Goal: Task Accomplishment & Management: Use online tool/utility

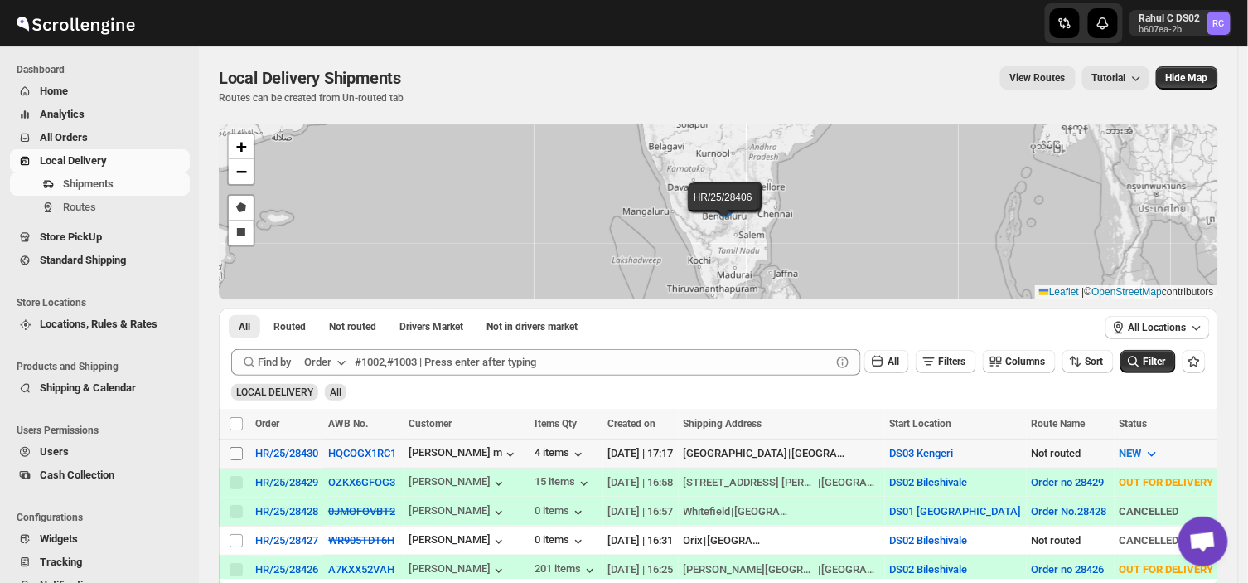
click at [238, 449] on input "Select shipment" at bounding box center [236, 453] width 13 height 13
checkbox input "true"
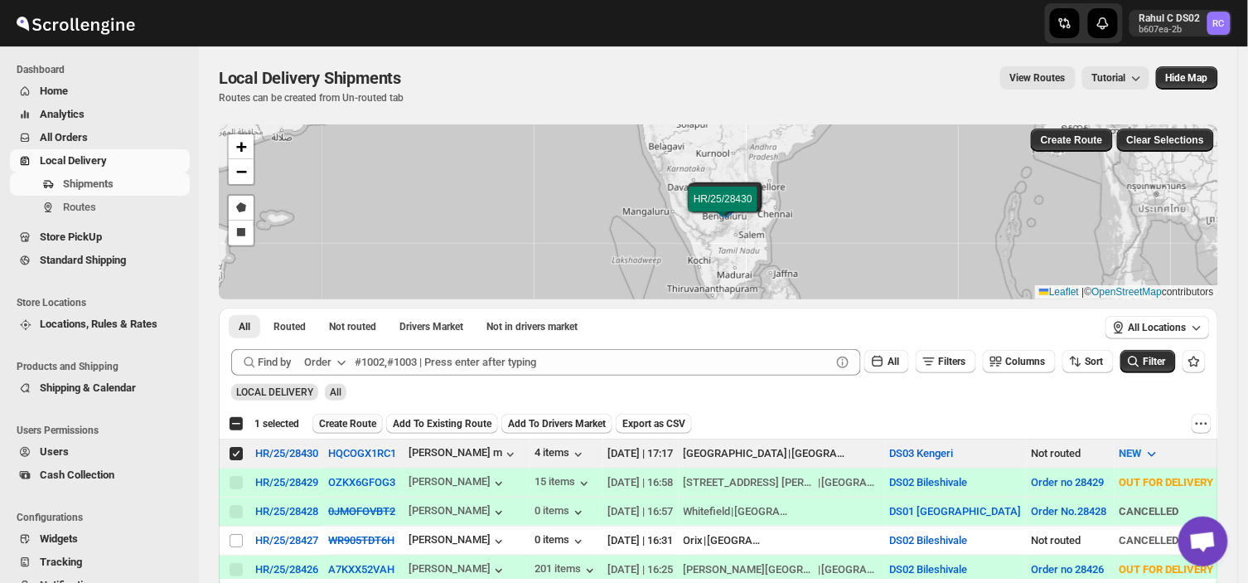
click at [345, 417] on span "Create Route" at bounding box center [347, 423] width 57 height 13
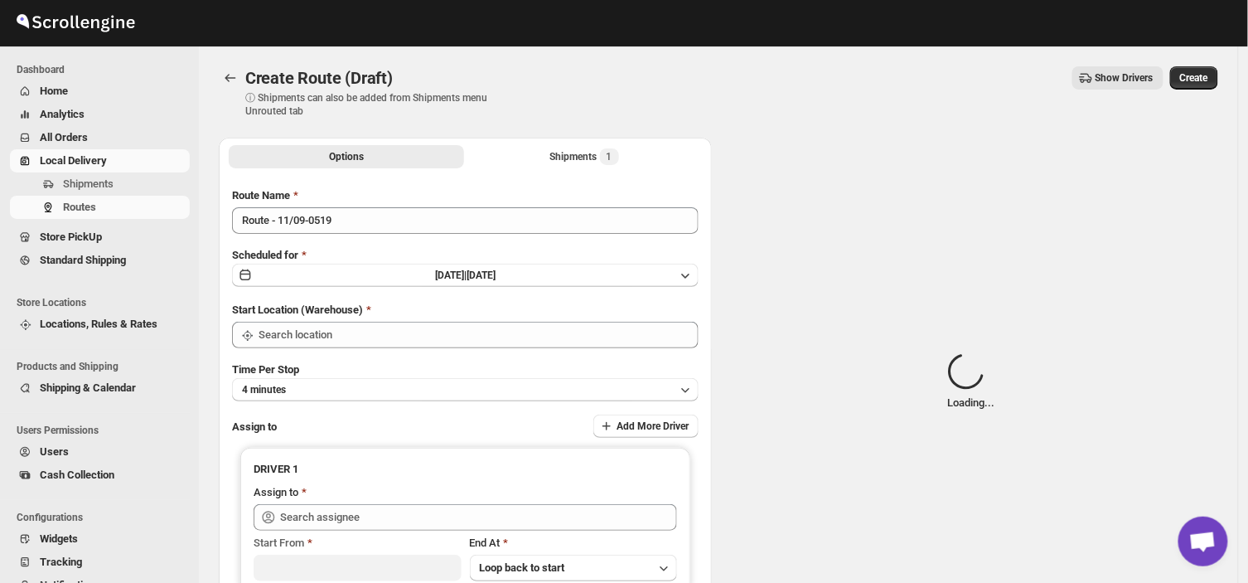
type input "DS03 Kengeri"
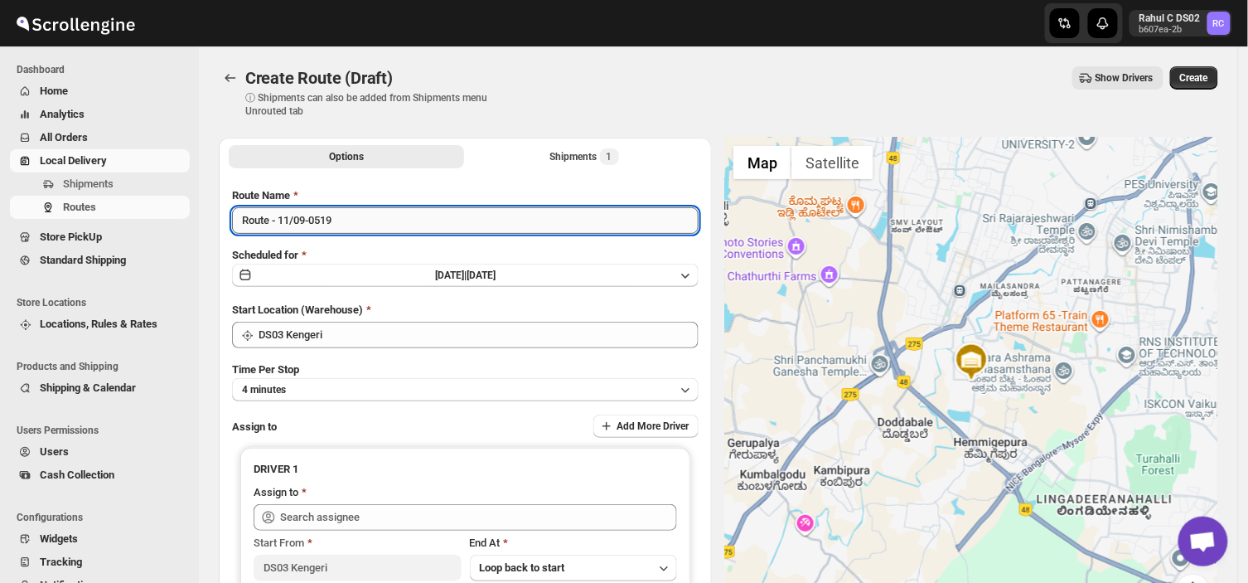
click at [351, 230] on input "Route - 11/09-0519" at bounding box center [465, 220] width 467 height 27
type input "R"
type input "Order no 28430"
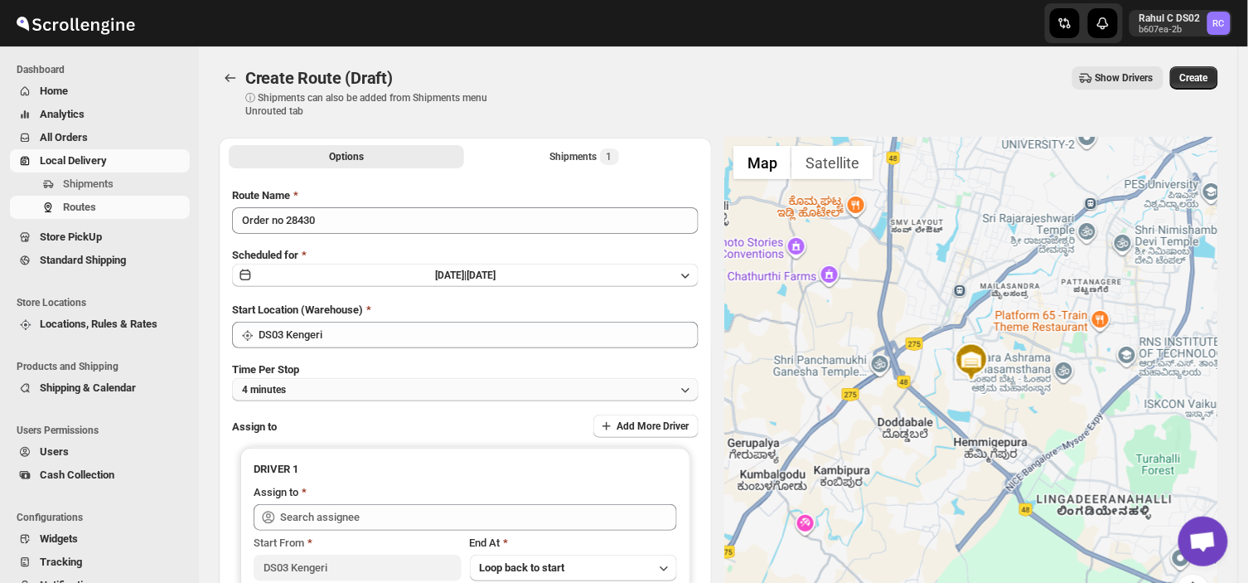
click at [328, 382] on button "4 minutes" at bounding box center [465, 389] width 467 height 23
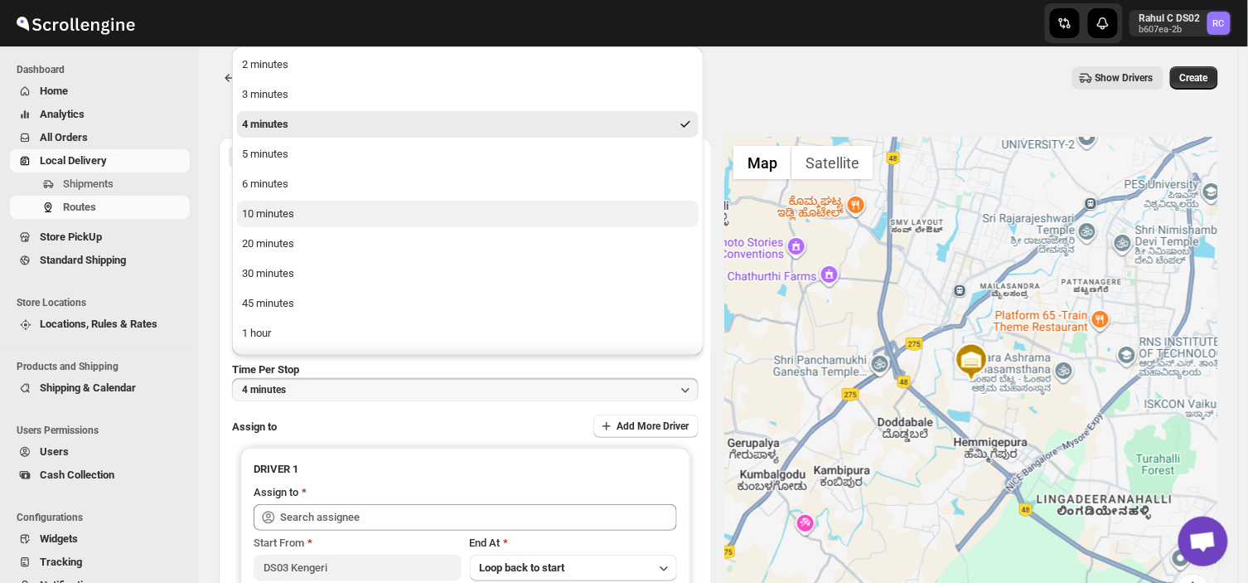
click at [283, 214] on div "10 minutes" at bounding box center [268, 214] width 52 height 17
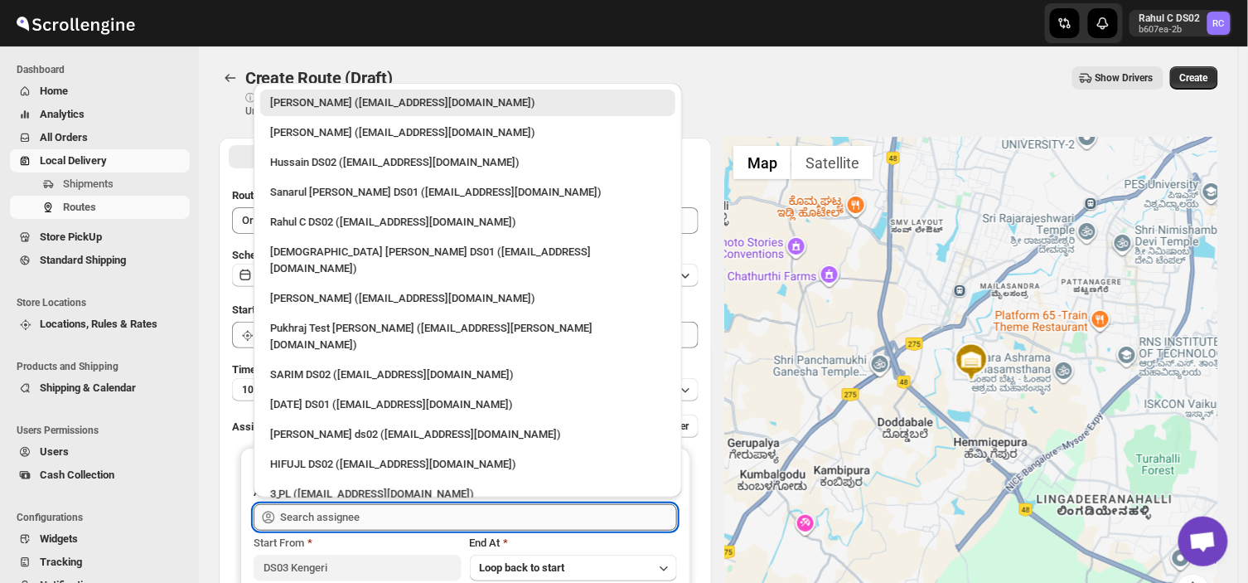
click at [381, 517] on input "text" at bounding box center [478, 517] width 397 height 27
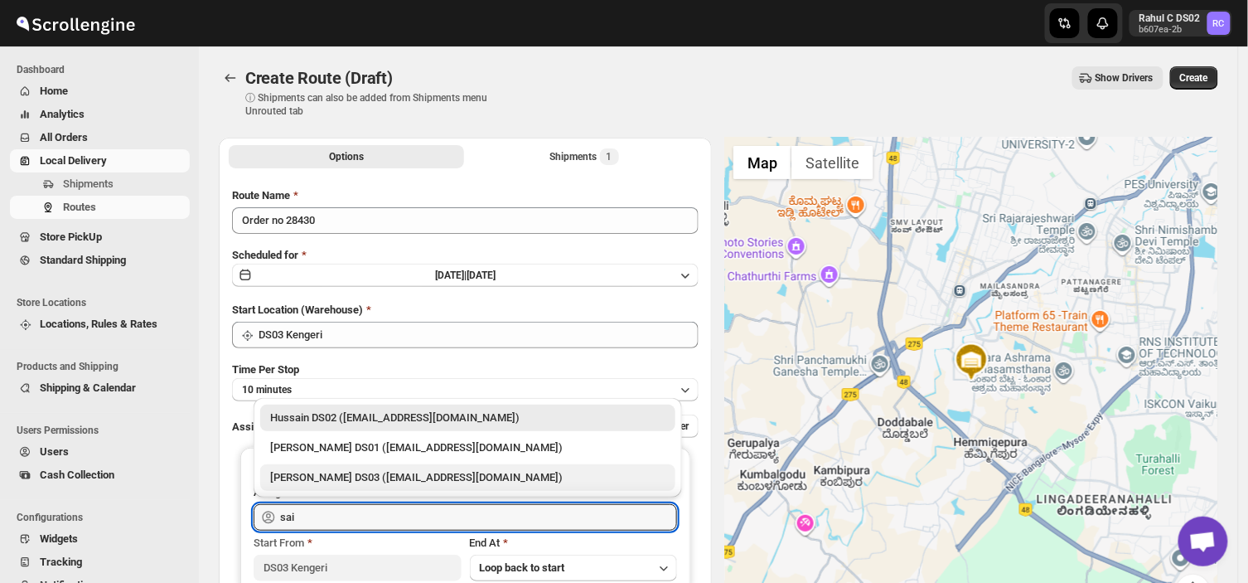
click at [350, 477] on div "[PERSON_NAME] DS03 ([EMAIL_ADDRESS][DOMAIN_NAME])" at bounding box center [467, 477] width 395 height 17
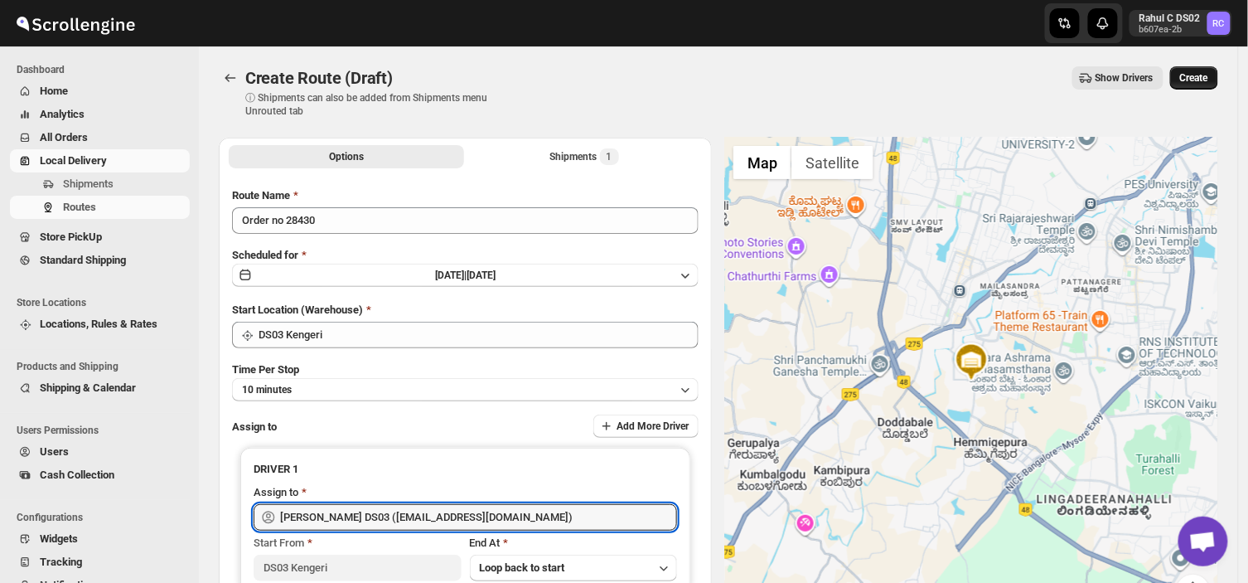
type input "[PERSON_NAME] DS03 ([EMAIL_ADDRESS][DOMAIN_NAME])"
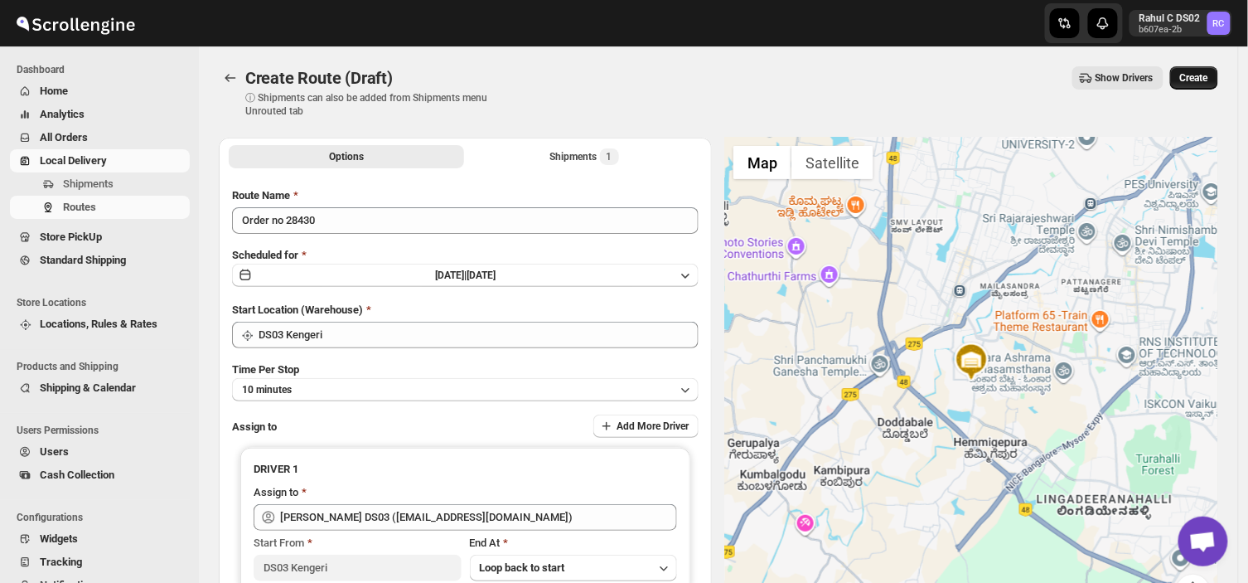
click at [1200, 79] on span "Create" at bounding box center [1194, 77] width 28 height 13
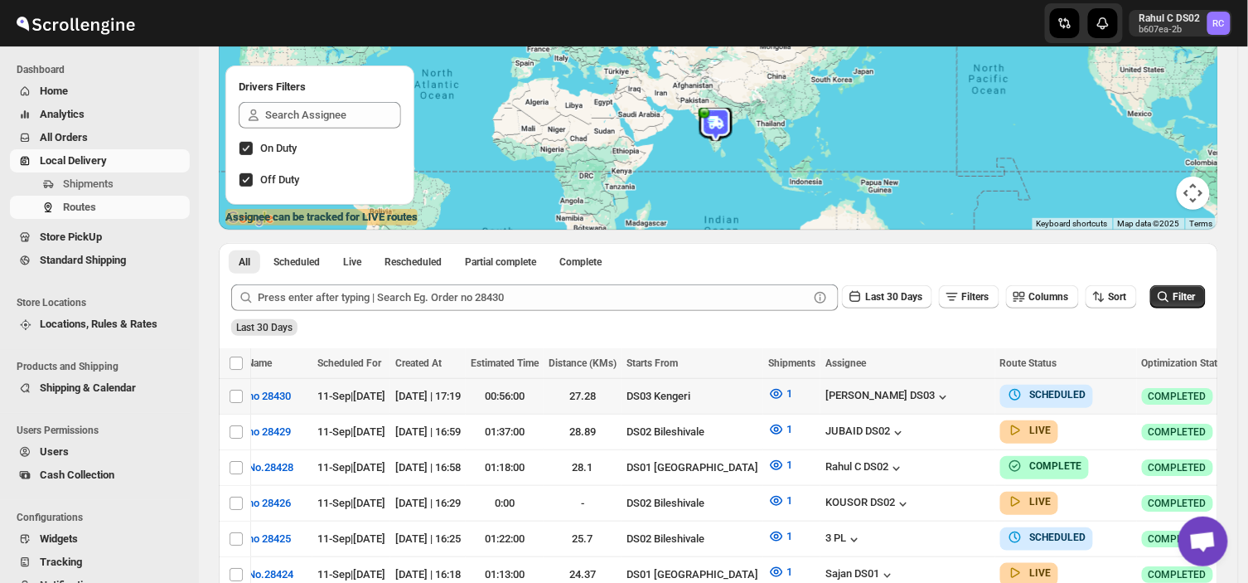
scroll to position [0, 58]
click at [1242, 403] on icon "button" at bounding box center [1250, 395] width 17 height 17
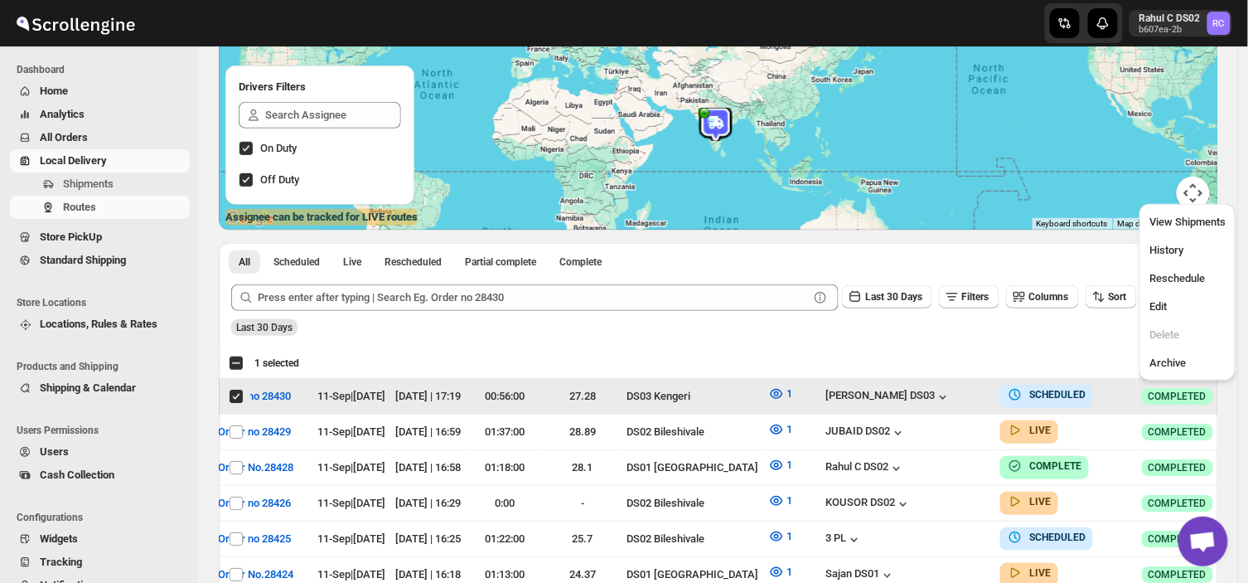
scroll to position [0, 0]
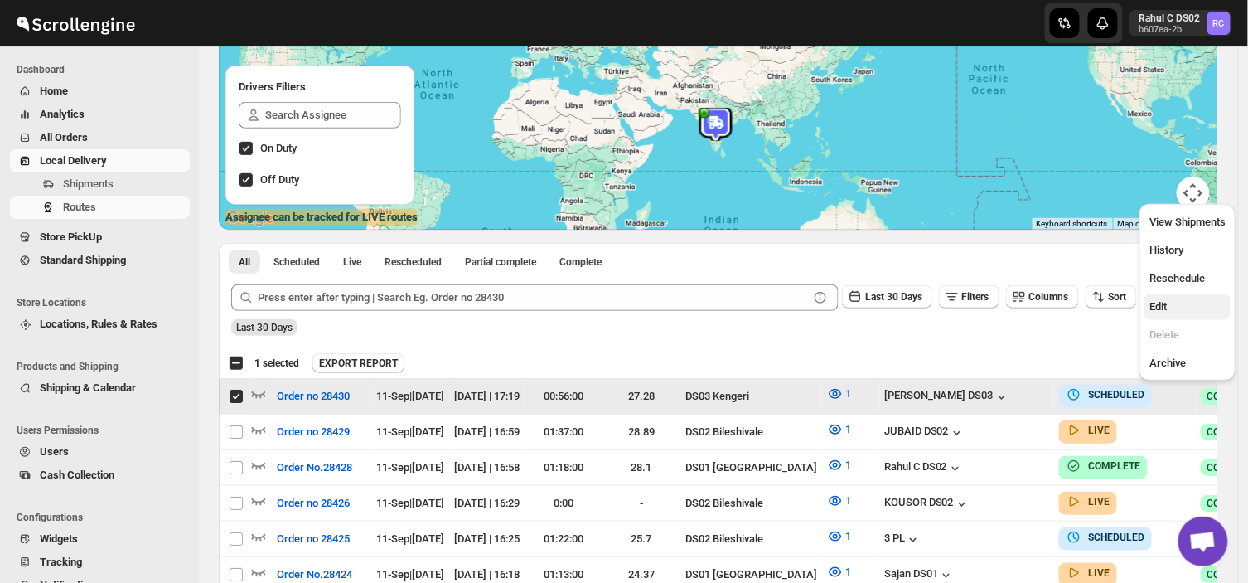
click at [1153, 304] on span "Edit" at bounding box center [1158, 306] width 17 height 12
checkbox input "false"
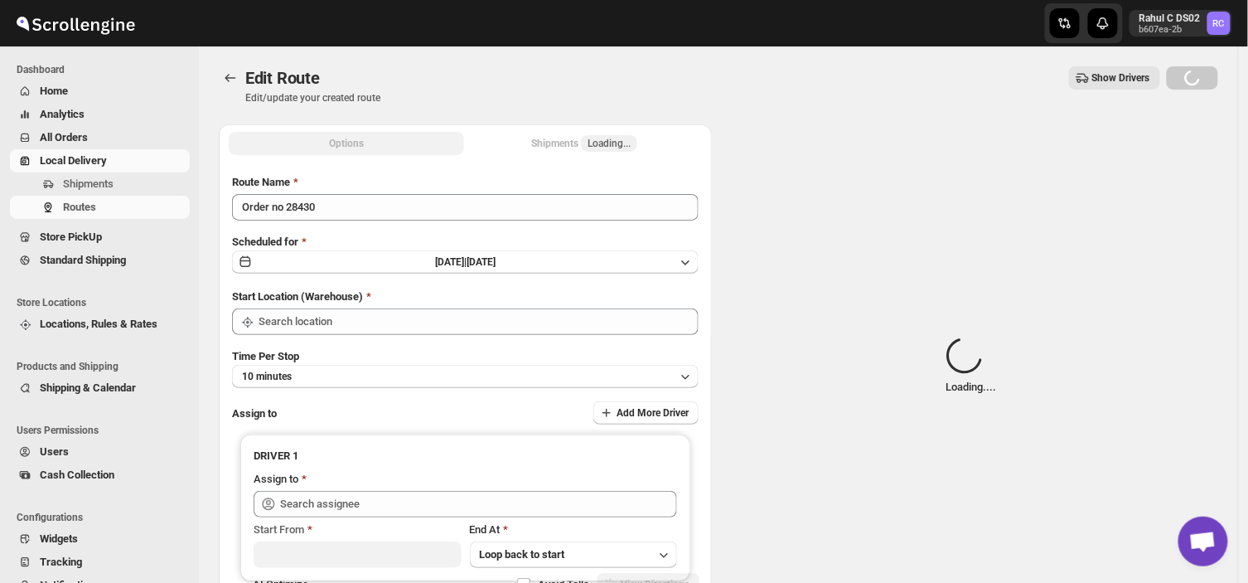
type input "Order no 28430"
type input "DS03 Kengeri"
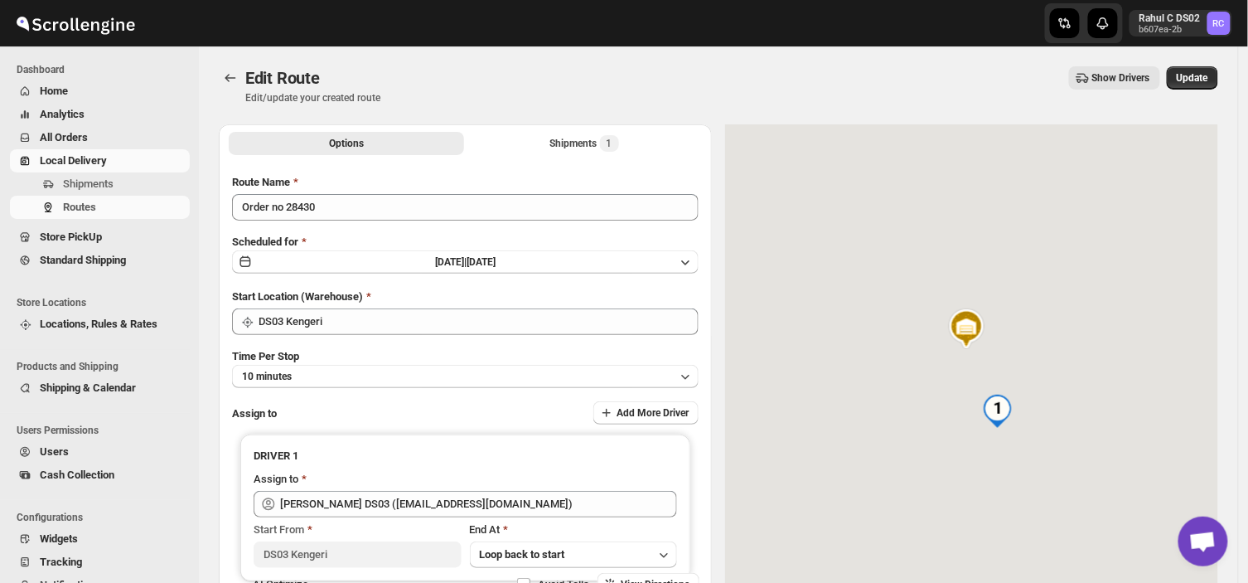
type input "[PERSON_NAME] DS03 ([EMAIL_ADDRESS][DOMAIN_NAME])"
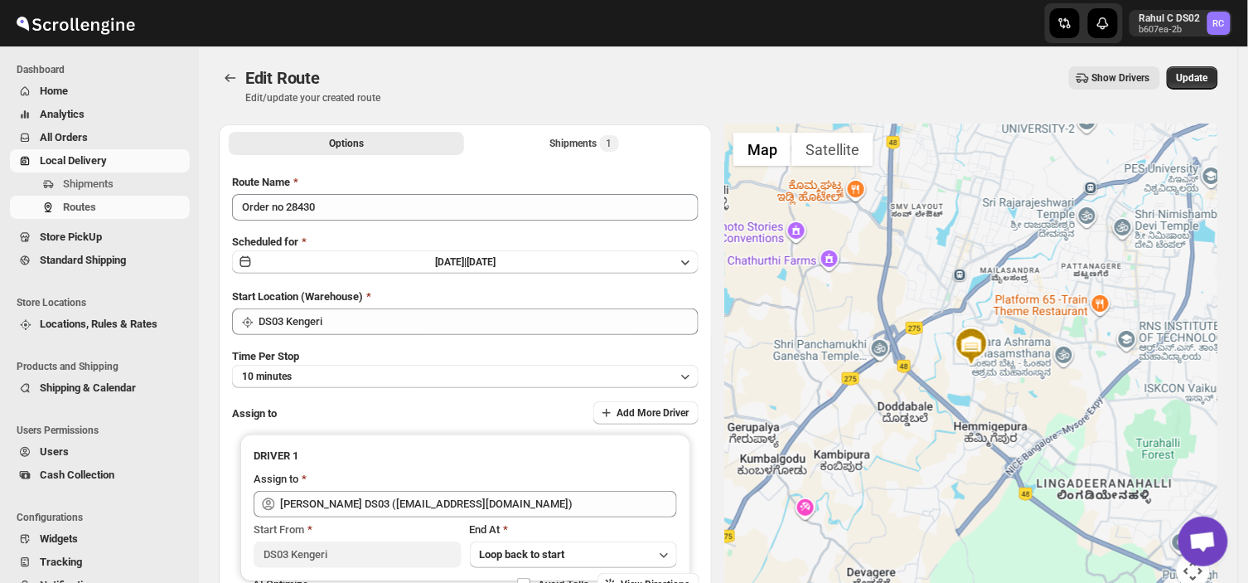
click at [1204, 64] on div "Edit Route. This page is ready Edit Route Edit/update your created route Show D…" at bounding box center [719, 85] width 1000 height 78
click at [1199, 75] on span "Update" at bounding box center [1192, 77] width 31 height 13
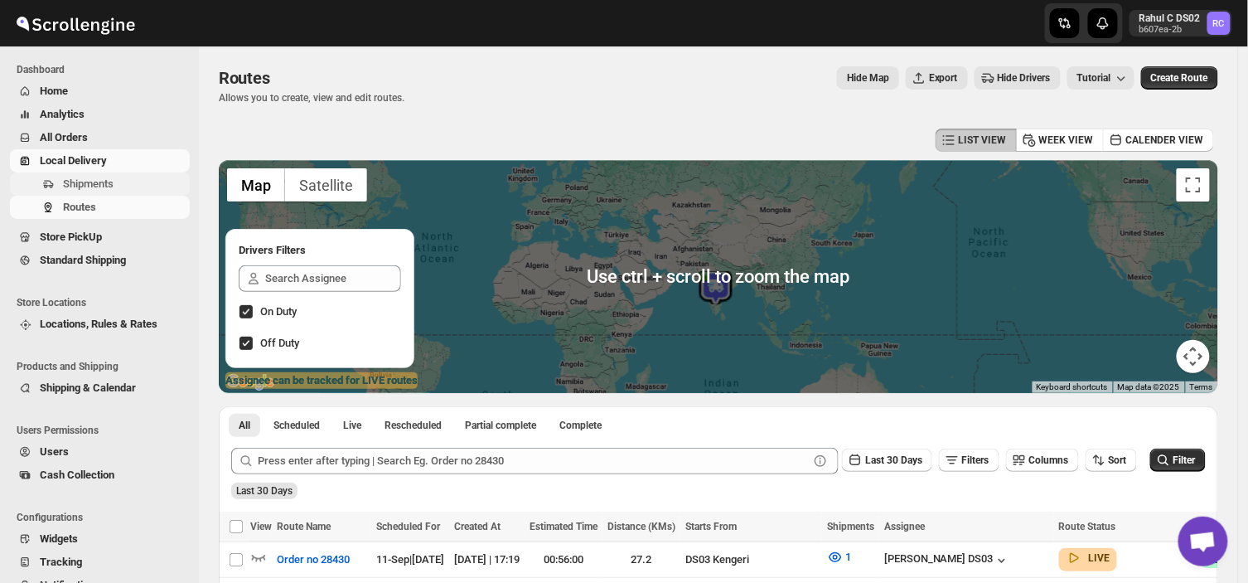
click at [127, 177] on span "Shipments" at bounding box center [125, 184] width 124 height 17
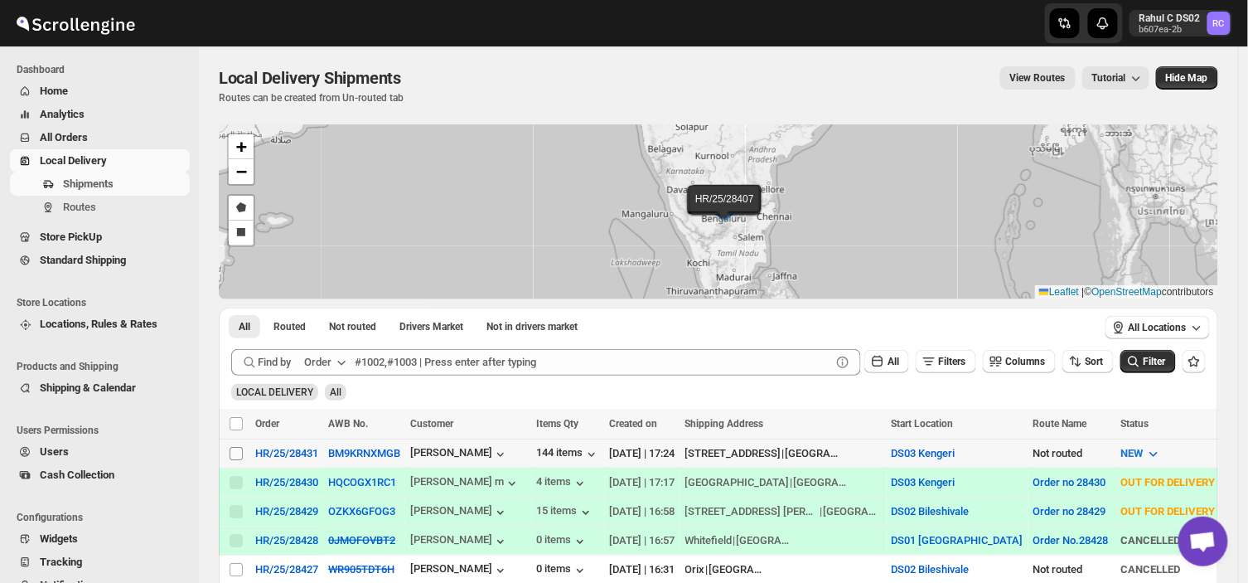
click at [233, 451] on input "Select shipment" at bounding box center [236, 453] width 13 height 13
checkbox input "true"
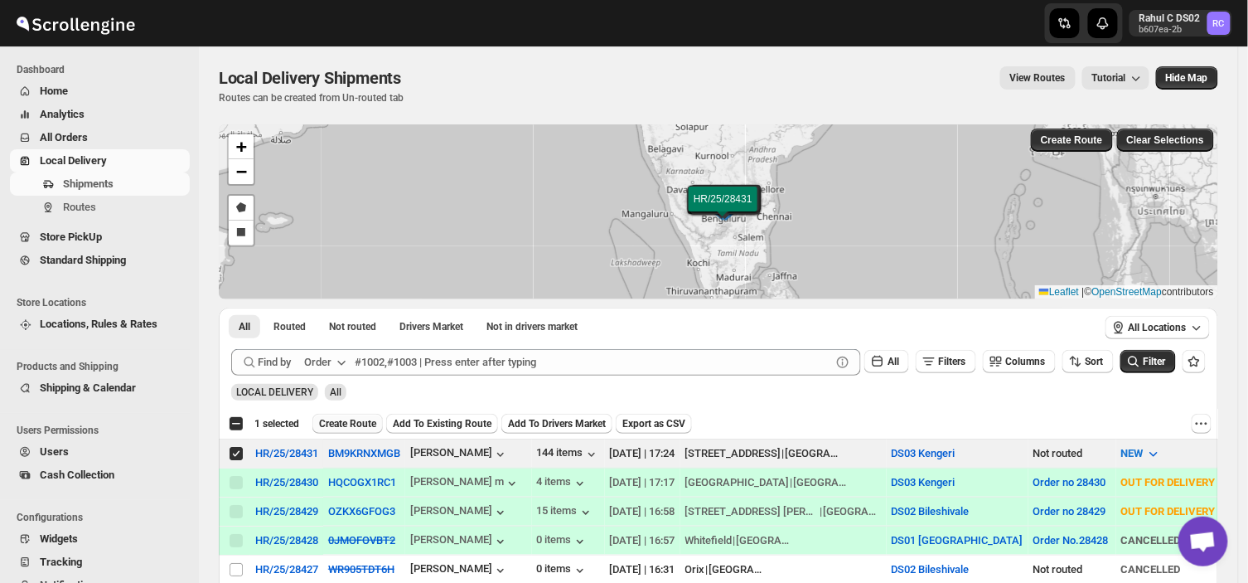
click at [346, 424] on span "Create Route" at bounding box center [347, 423] width 57 height 13
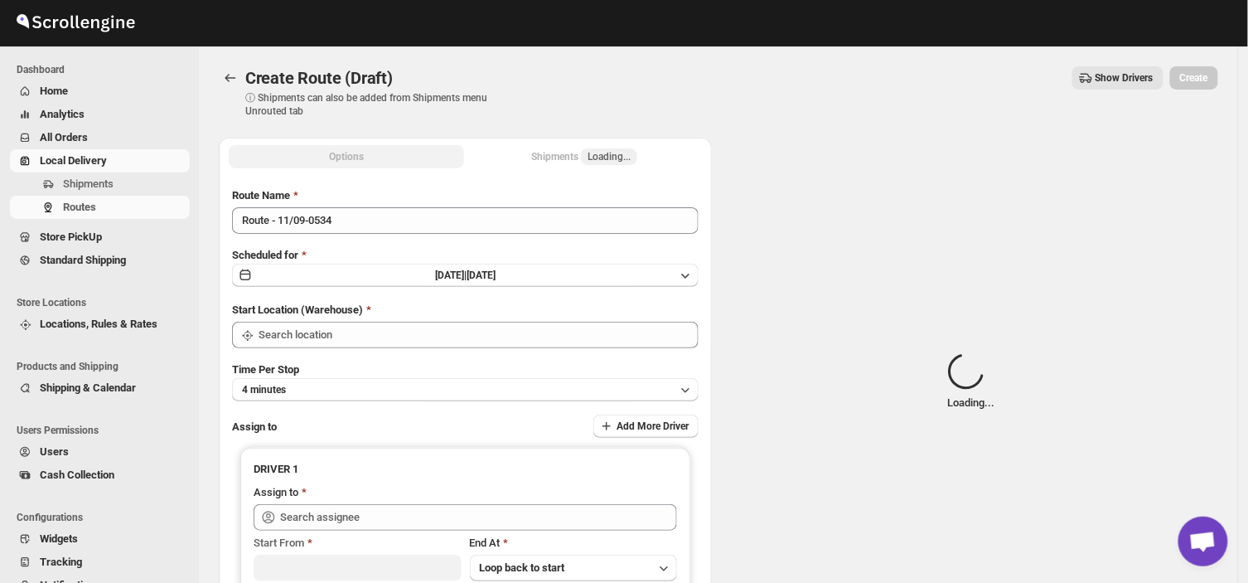
type input "DS03 Kengeri"
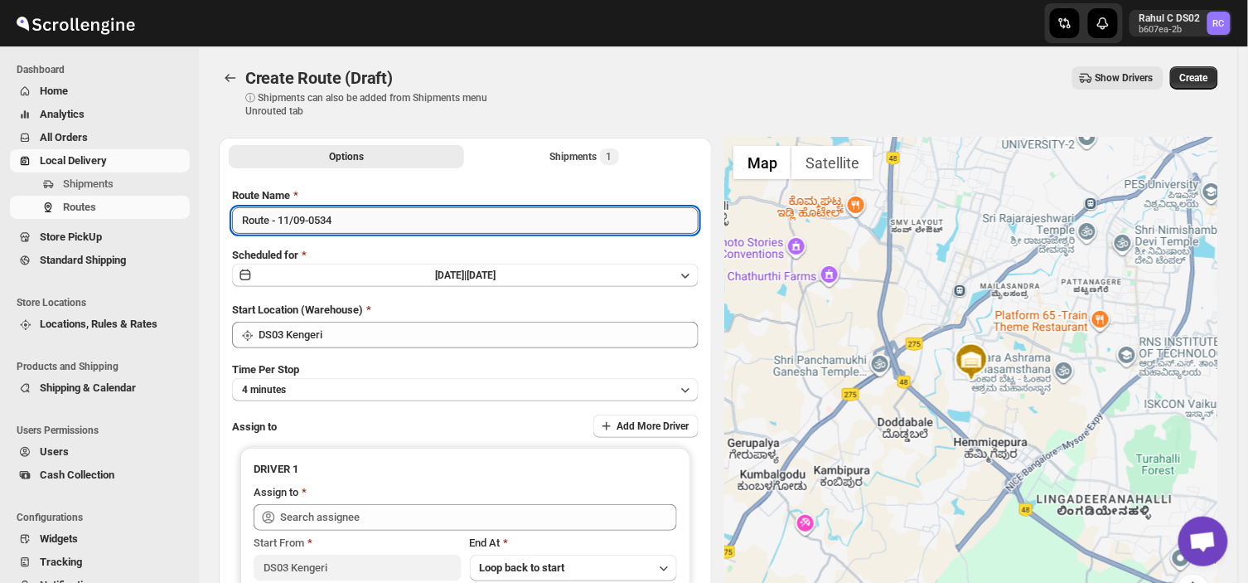
click at [333, 217] on input "Route - 11/09-0534" at bounding box center [465, 220] width 467 height 27
type input "R"
type input "Order no 28431"
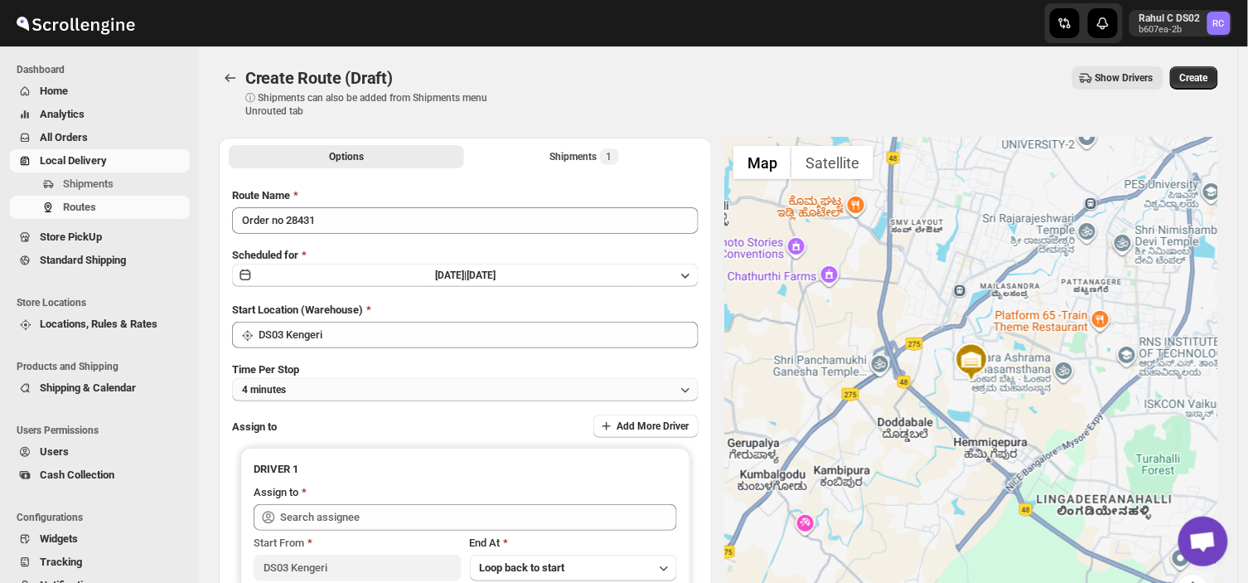
click at [317, 381] on button "4 minutes" at bounding box center [465, 389] width 467 height 23
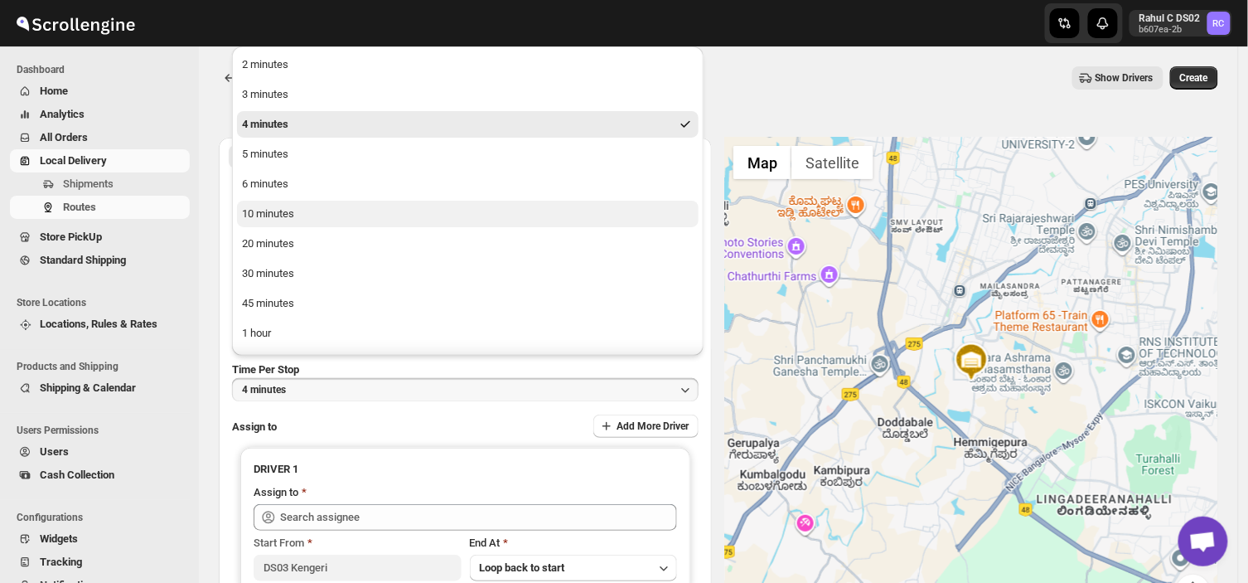
click at [283, 210] on div "10 minutes" at bounding box center [268, 214] width 52 height 17
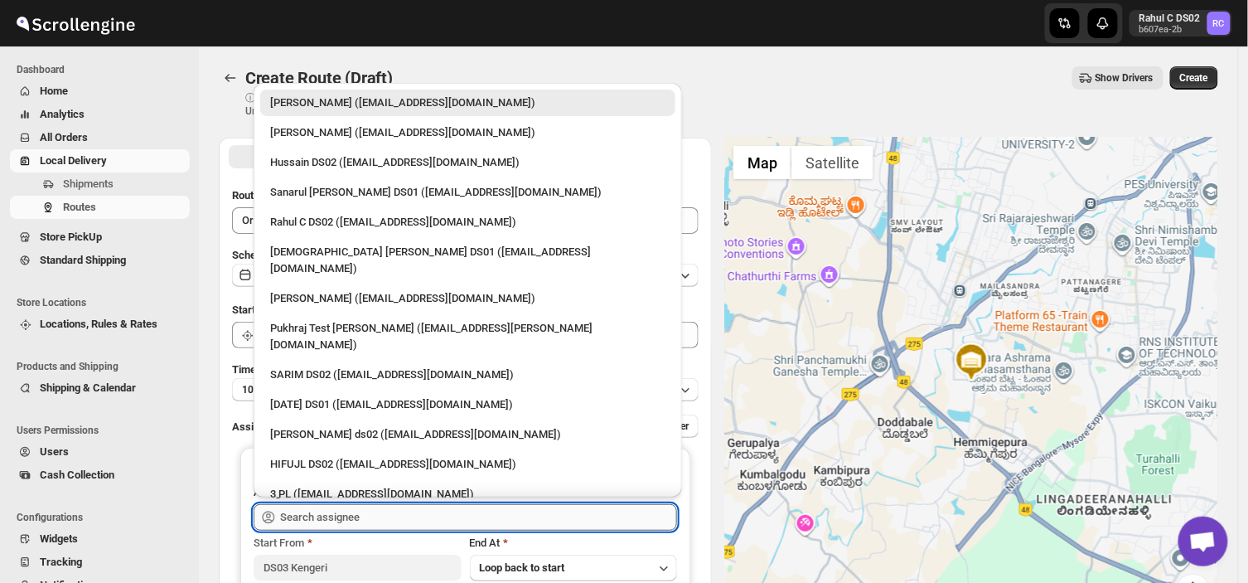
click at [374, 512] on input "text" at bounding box center [478, 517] width 397 height 27
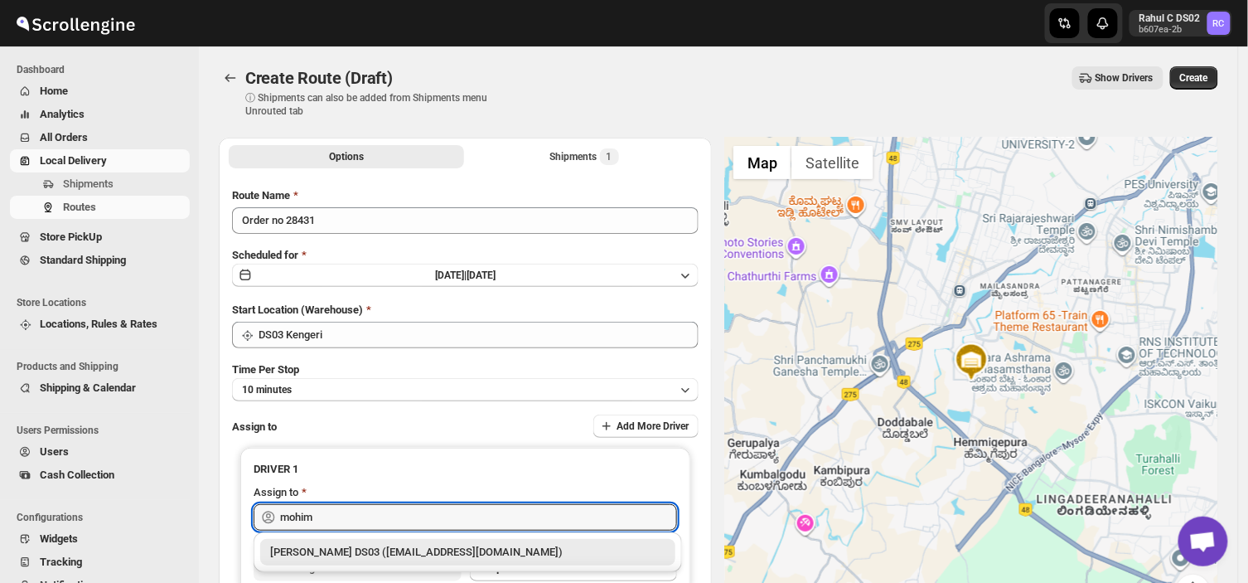
click at [375, 559] on div "[PERSON_NAME] DS03 ([EMAIL_ADDRESS][DOMAIN_NAME])" at bounding box center [467, 552] width 395 height 17
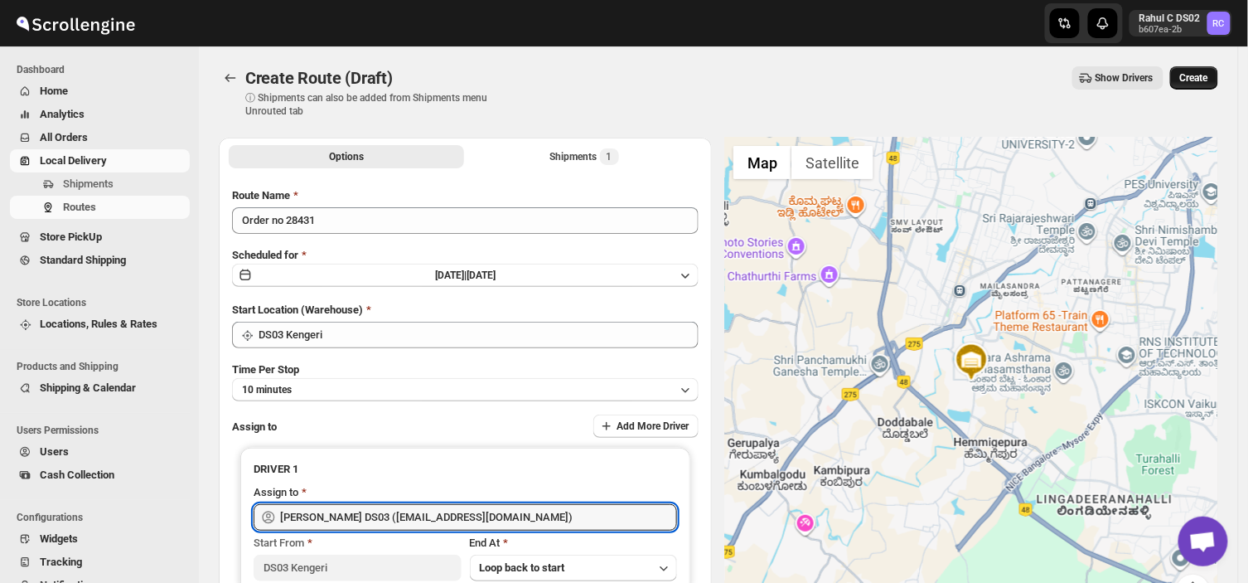
type input "[PERSON_NAME] DS03 ([EMAIL_ADDRESS][DOMAIN_NAME])"
click at [1196, 75] on span "Create" at bounding box center [1194, 77] width 28 height 13
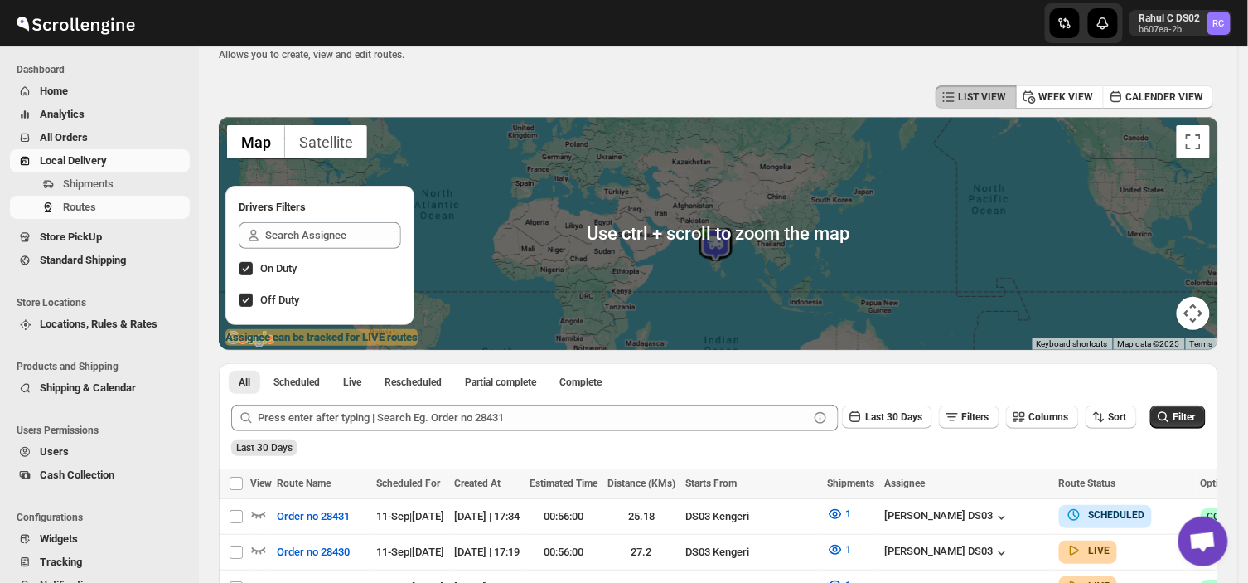
scroll to position [52, 0]
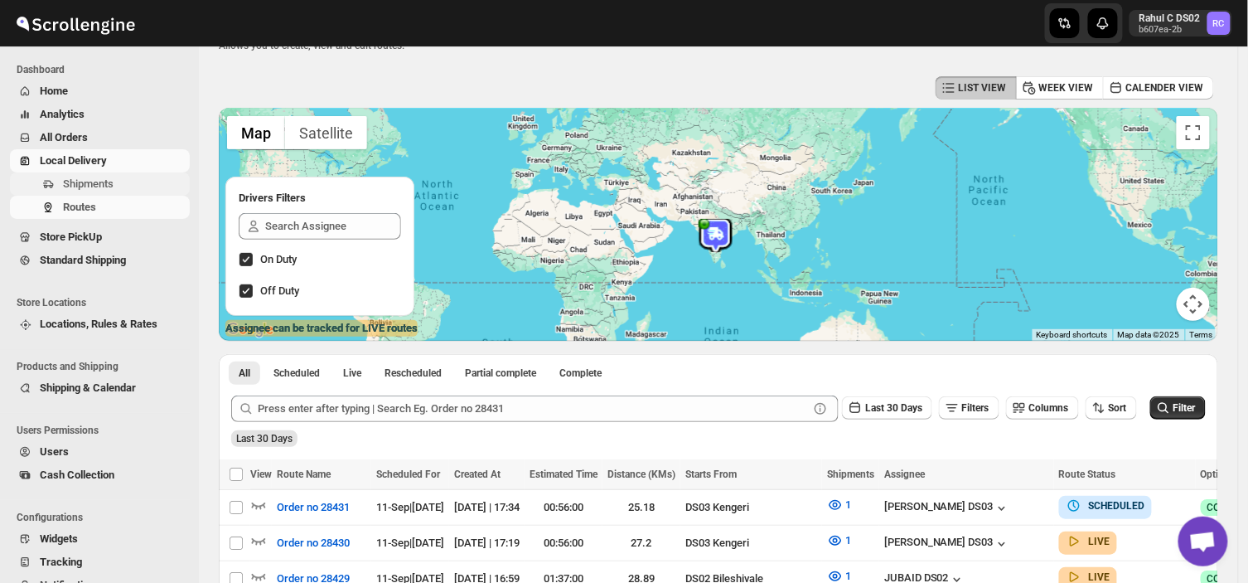
click at [118, 186] on span "Shipments" at bounding box center [125, 184] width 124 height 17
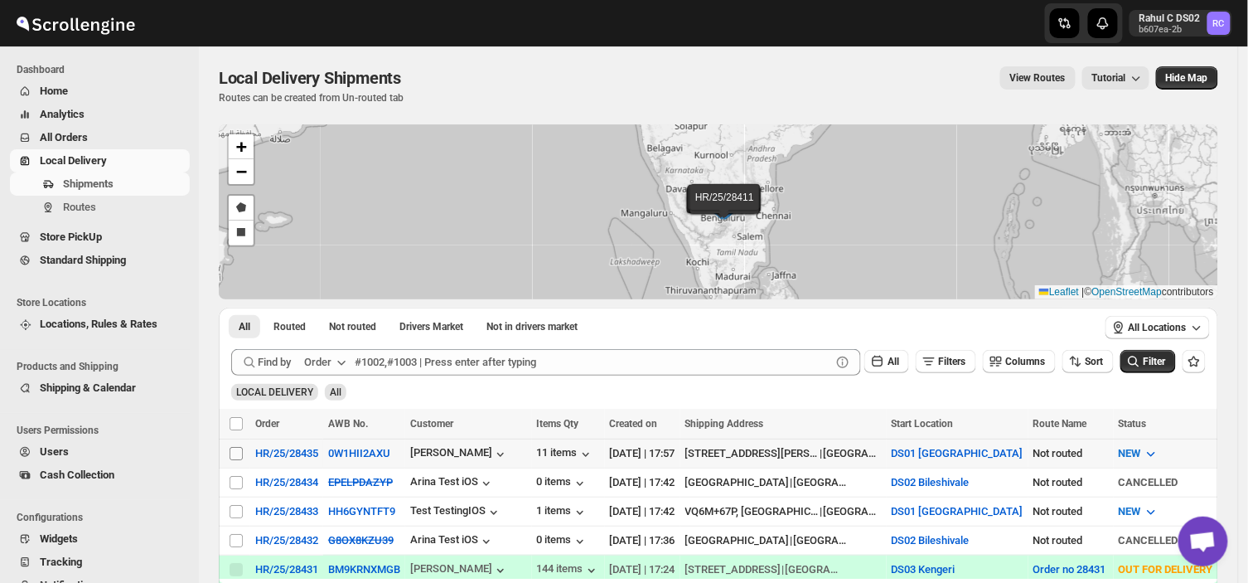
click at [230, 448] on input "Select shipment" at bounding box center [236, 453] width 13 height 13
checkbox input "true"
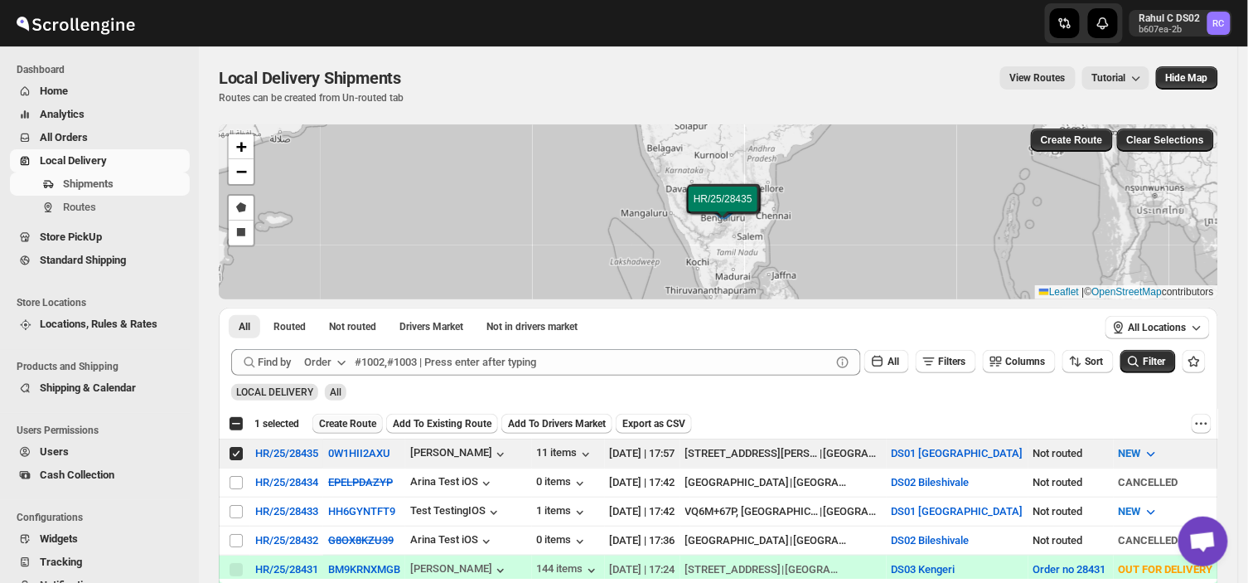
click at [329, 418] on span "Create Route" at bounding box center [347, 423] width 57 height 13
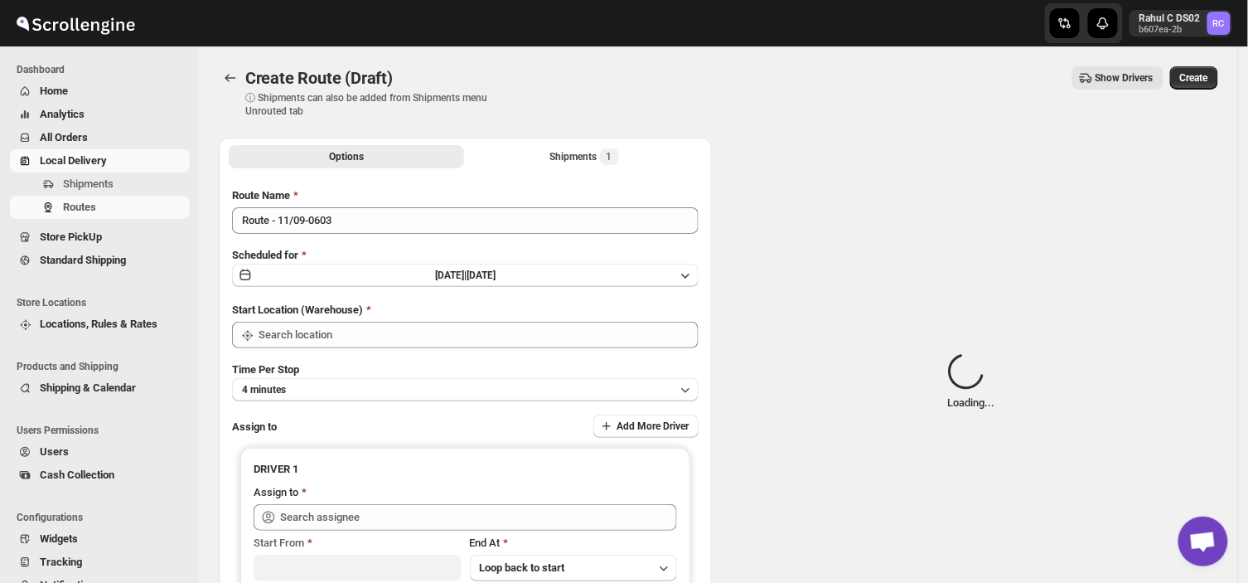
type input "DS01 [GEOGRAPHIC_DATA]"
click at [351, 238] on div "Route Name Route - 11/09-0603 Scheduled for [DATE] | [DATE] Start Location (War…" at bounding box center [465, 409] width 467 height 444
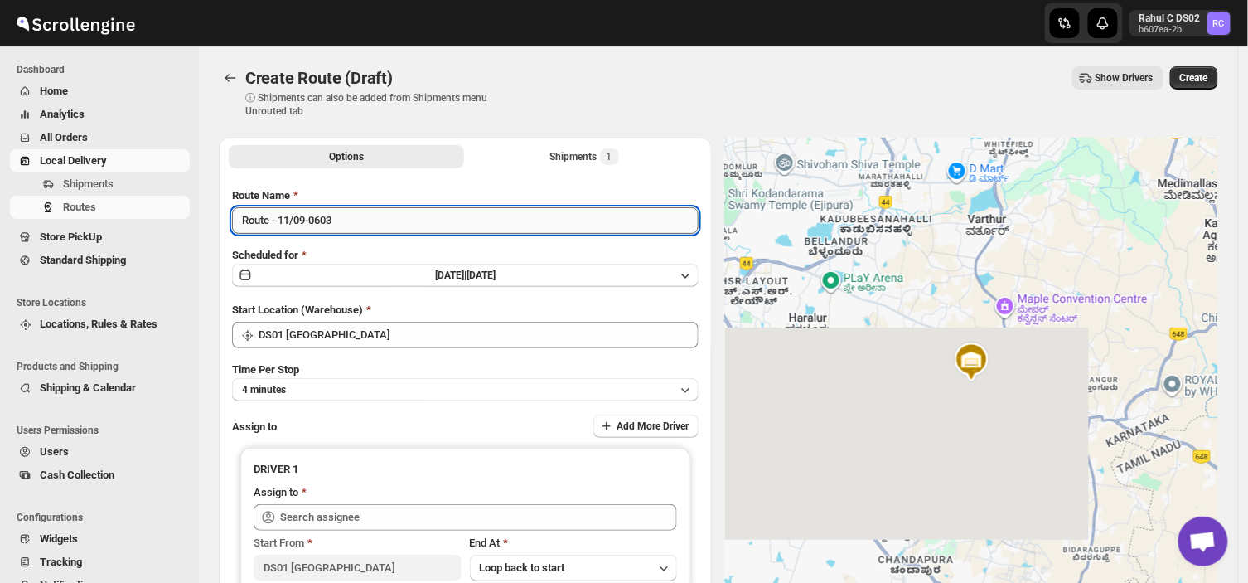
click at [342, 222] on input "Route - 11/09-0603" at bounding box center [465, 220] width 467 height 27
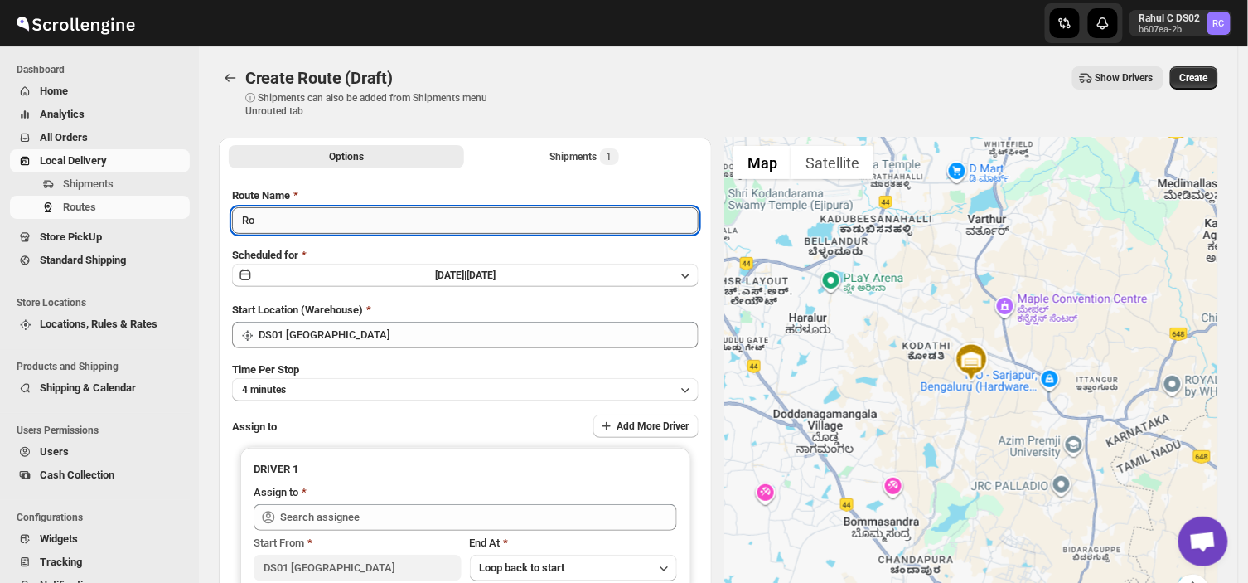
type input "R"
type input "Order no 28435"
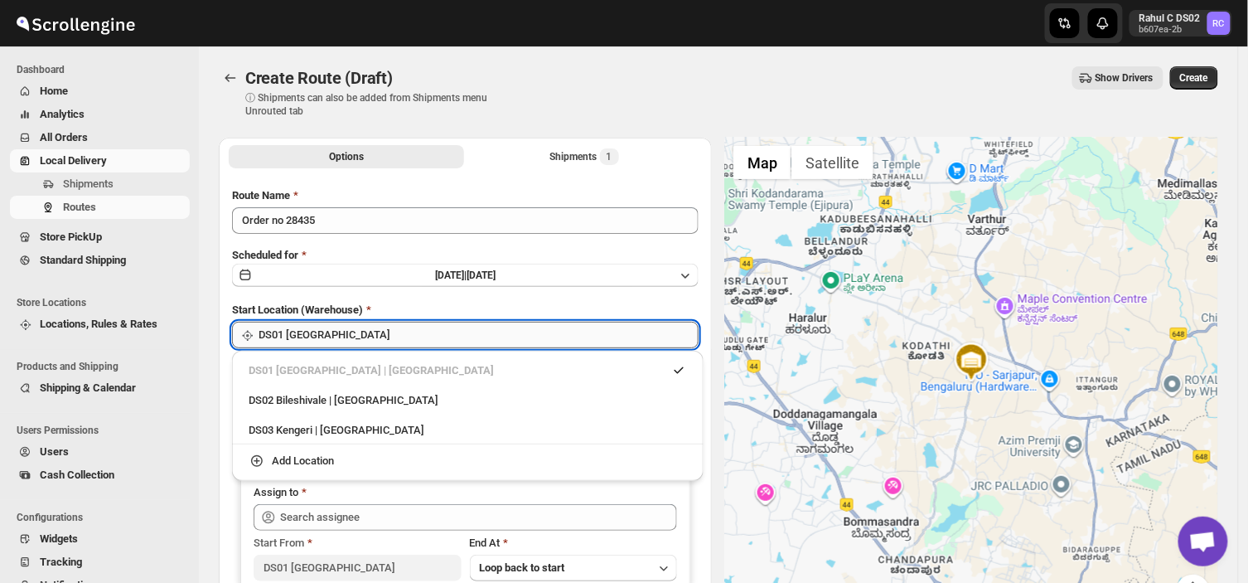
click at [346, 332] on input "DS01 [GEOGRAPHIC_DATA]" at bounding box center [479, 335] width 440 height 27
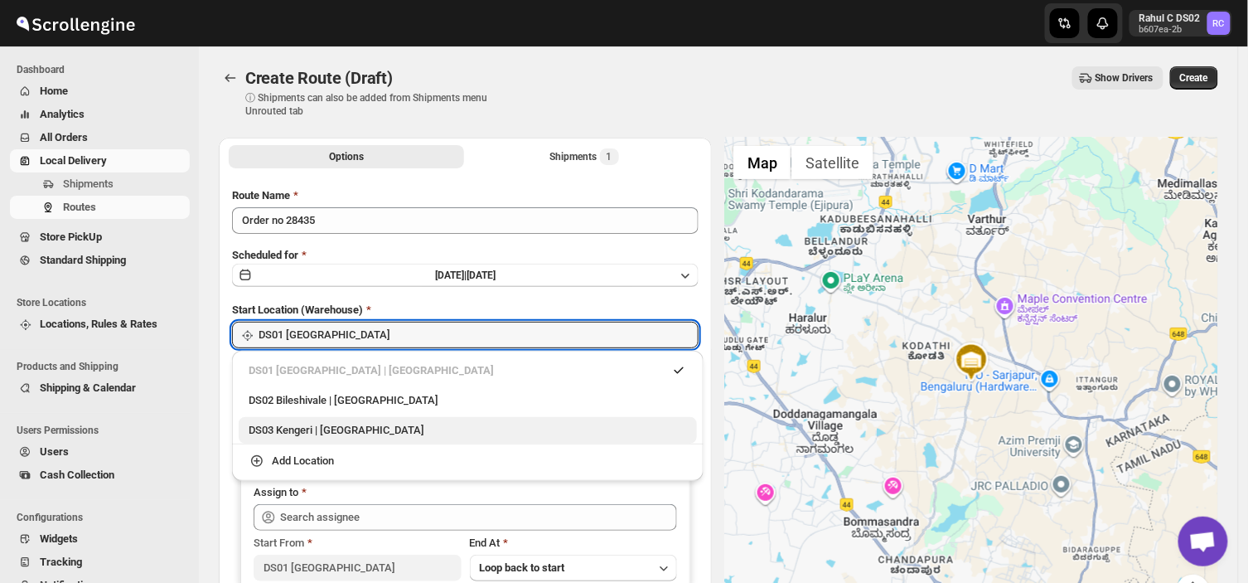
click at [308, 429] on div "DS03 Kengeri | [GEOGRAPHIC_DATA]" at bounding box center [468, 430] width 438 height 17
type input "DS03 Kengeri"
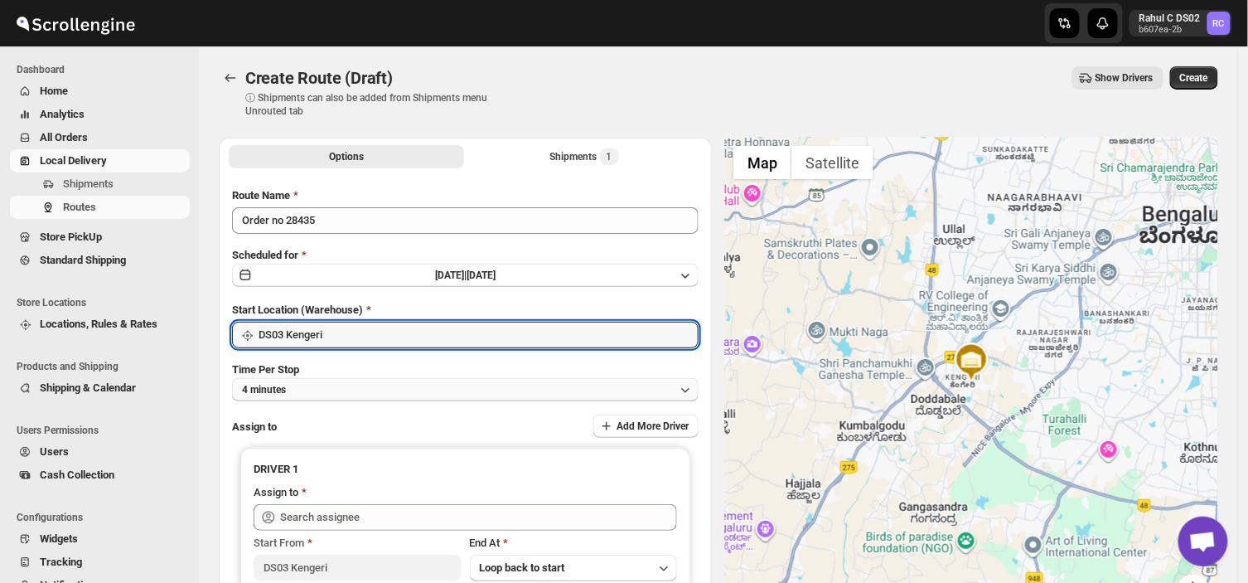
click at [321, 384] on button "4 minutes" at bounding box center [465, 389] width 467 height 23
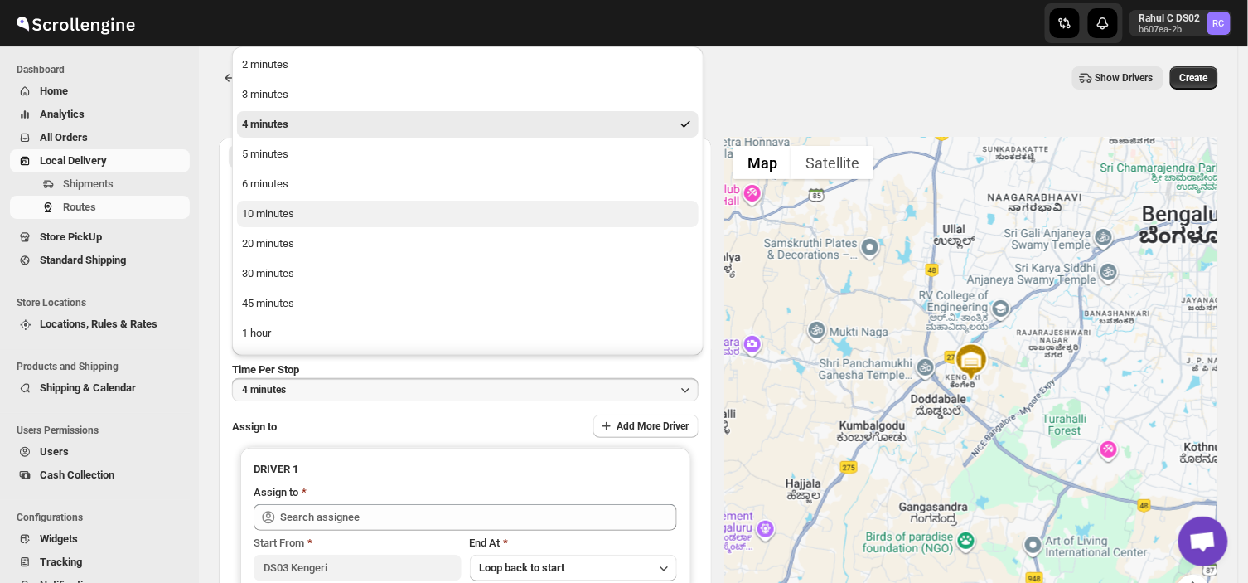
click at [271, 206] on div "10 minutes" at bounding box center [268, 214] width 52 height 17
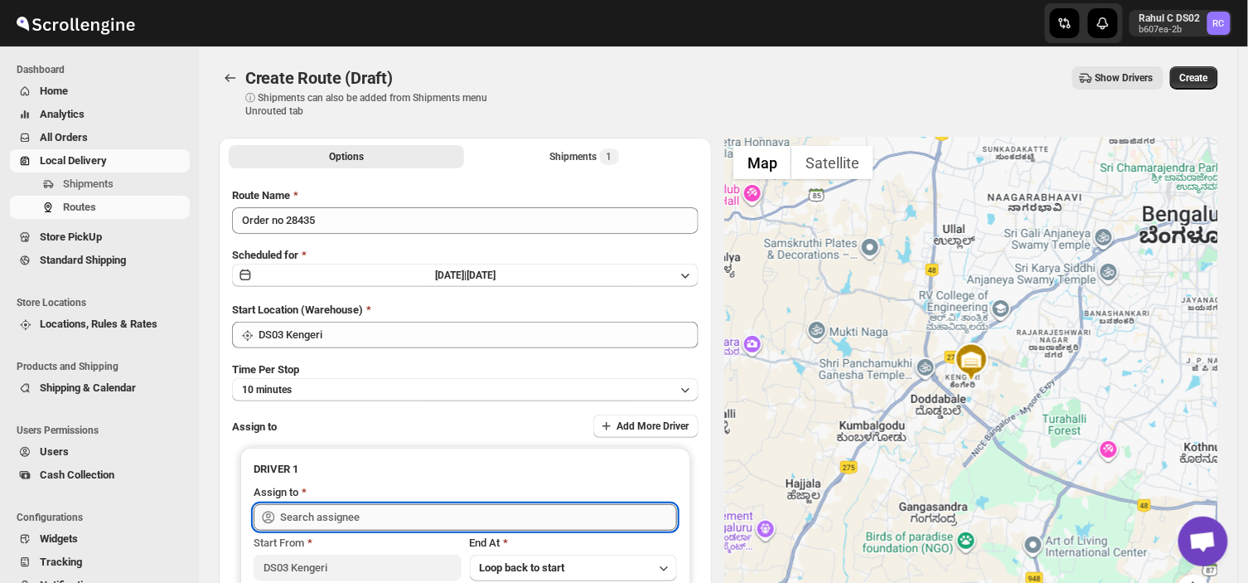
click at [373, 511] on input "text" at bounding box center [478, 517] width 397 height 27
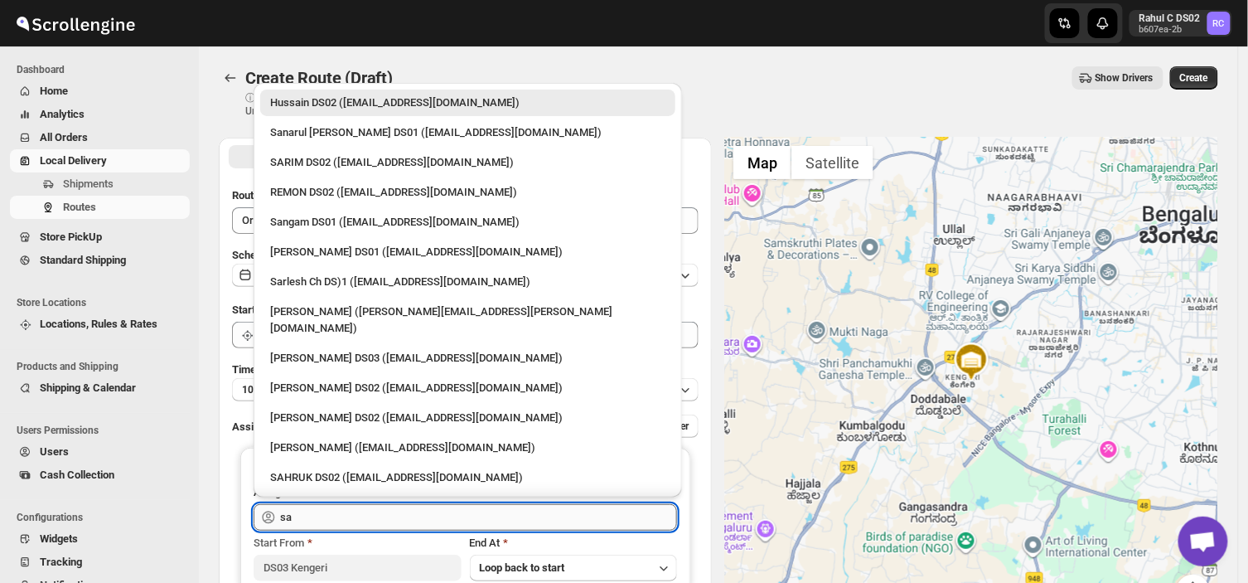
type input "s"
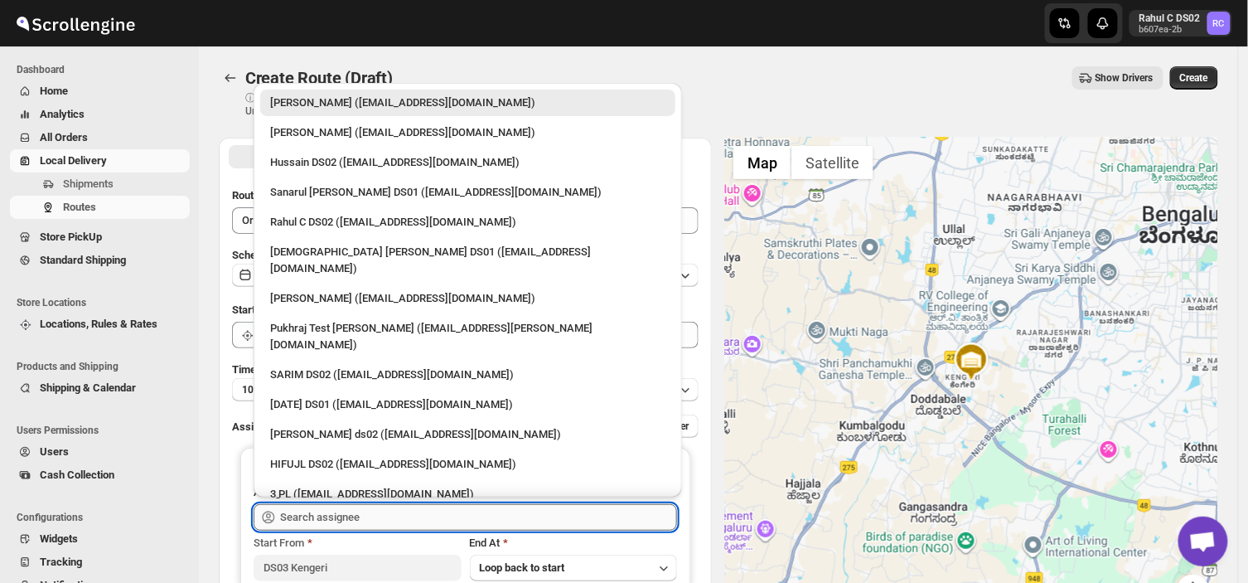
type input "s"
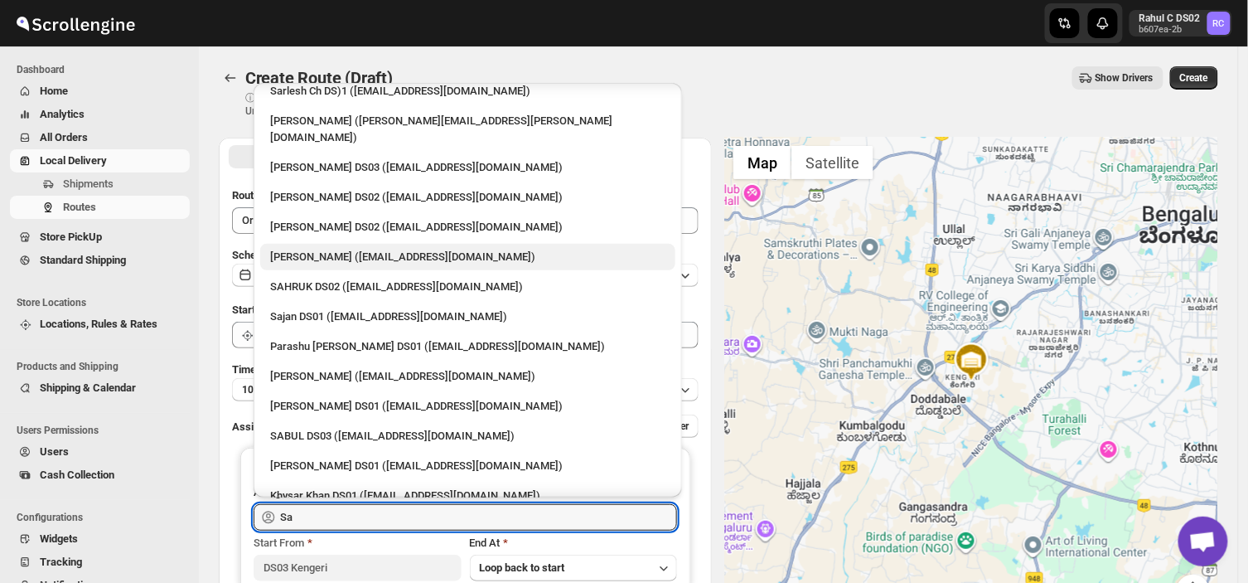
scroll to position [186, 0]
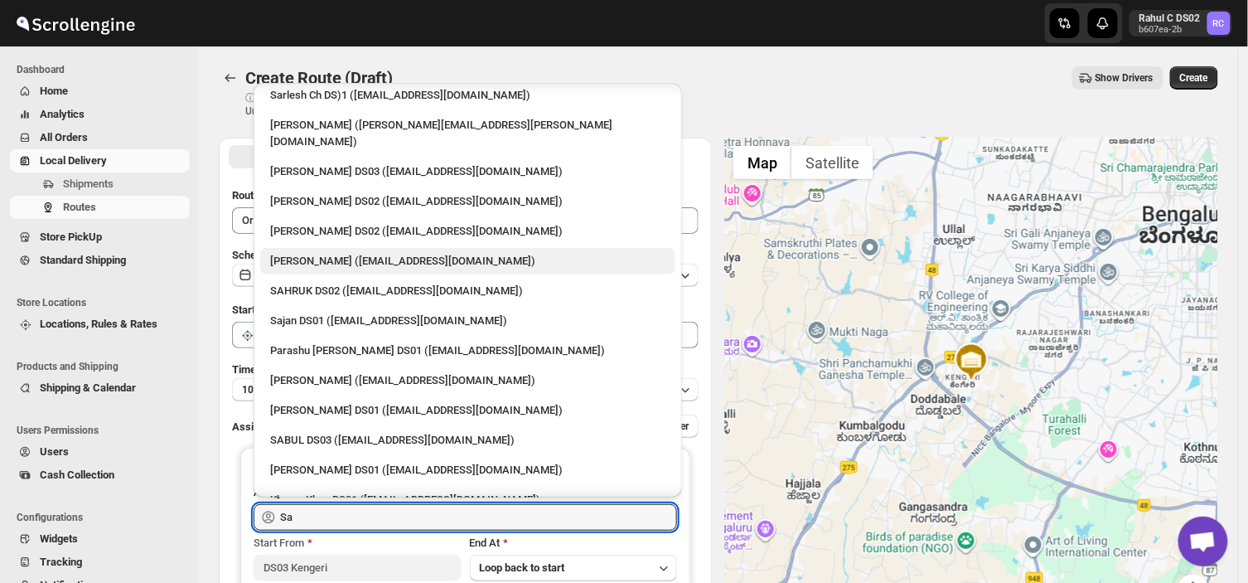
click at [386, 434] on div "SABUL DS03 ([EMAIL_ADDRESS][DOMAIN_NAME])" at bounding box center [467, 440] width 415 height 27
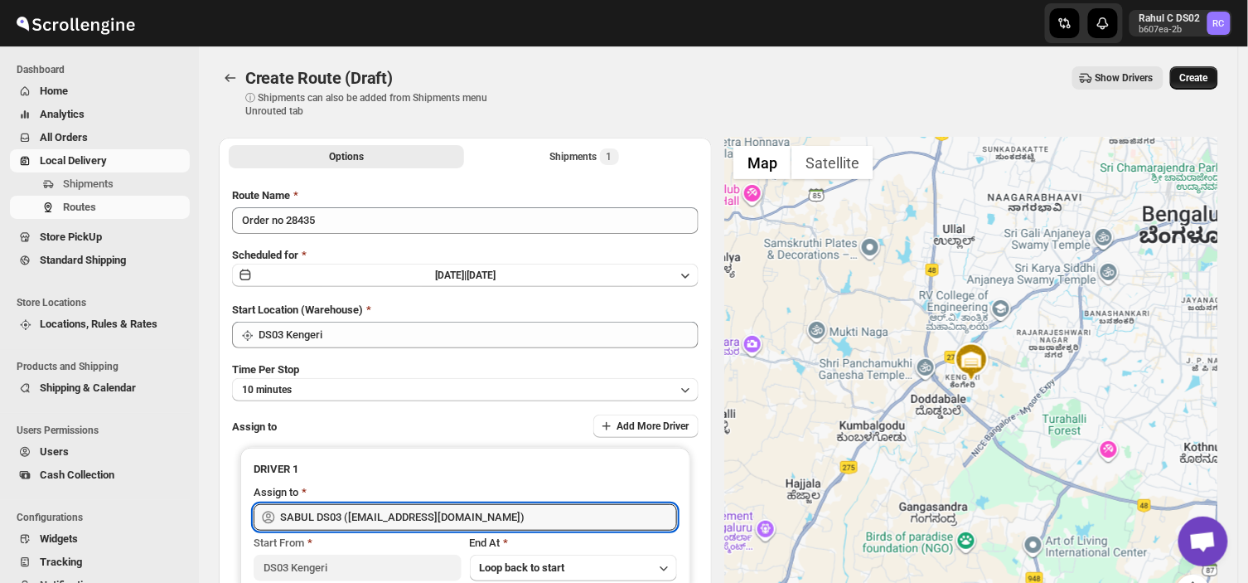
type input "SABUL DS03 ([EMAIL_ADDRESS][DOMAIN_NAME])"
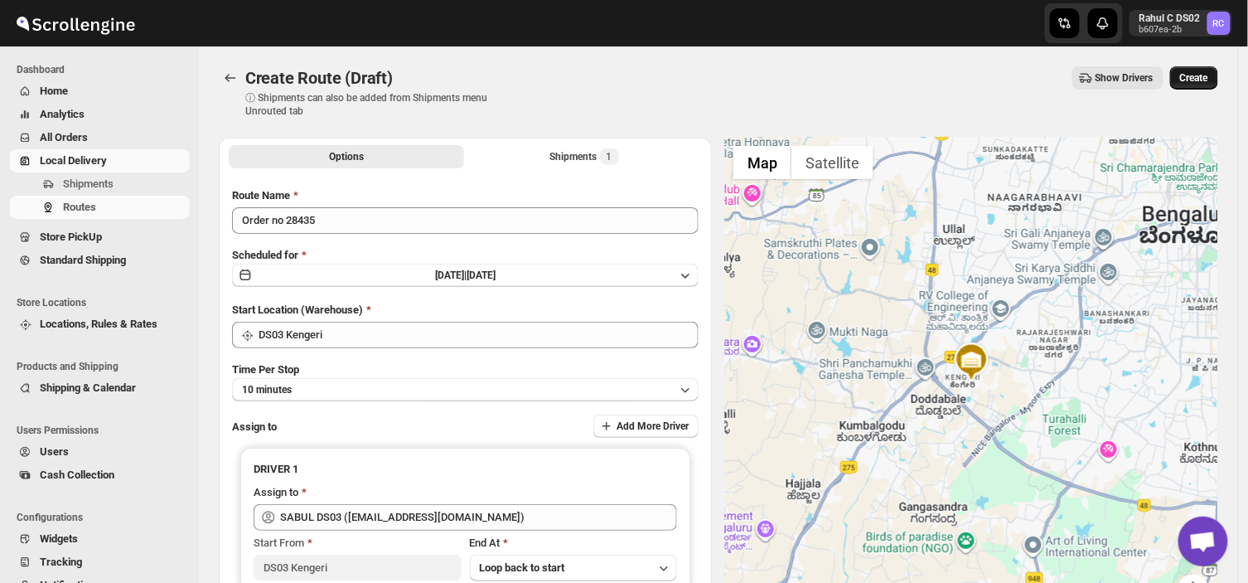
click at [1204, 71] on span "Create" at bounding box center [1194, 77] width 28 height 13
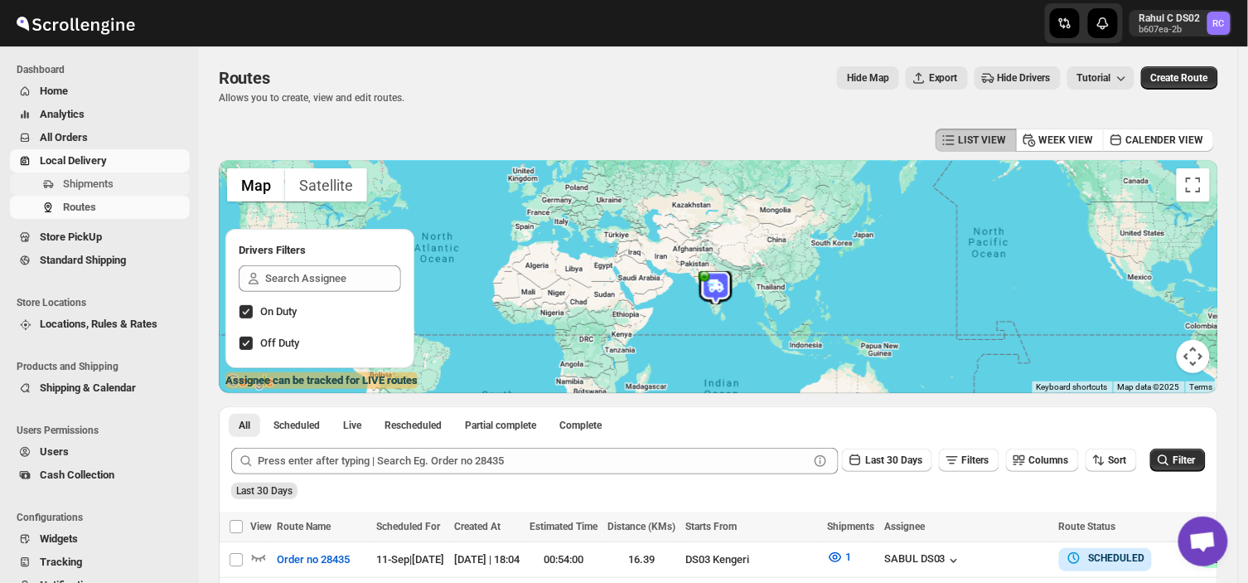
click at [102, 182] on span "Shipments" at bounding box center [88, 183] width 51 height 12
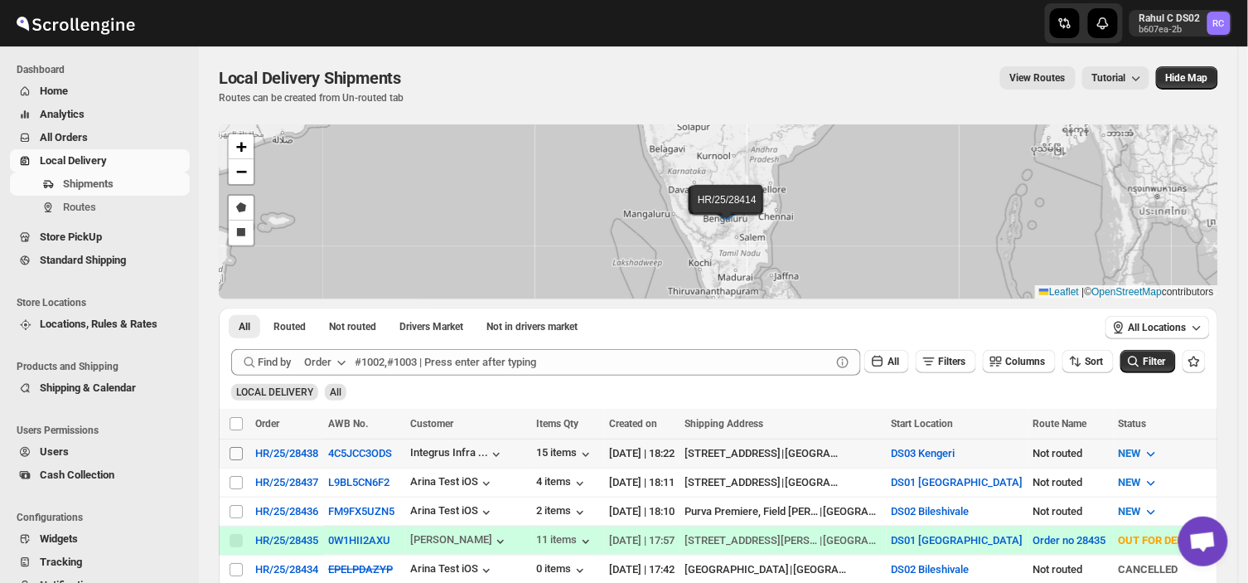
click at [232, 451] on input "Select shipment" at bounding box center [236, 453] width 13 height 13
checkbox input "true"
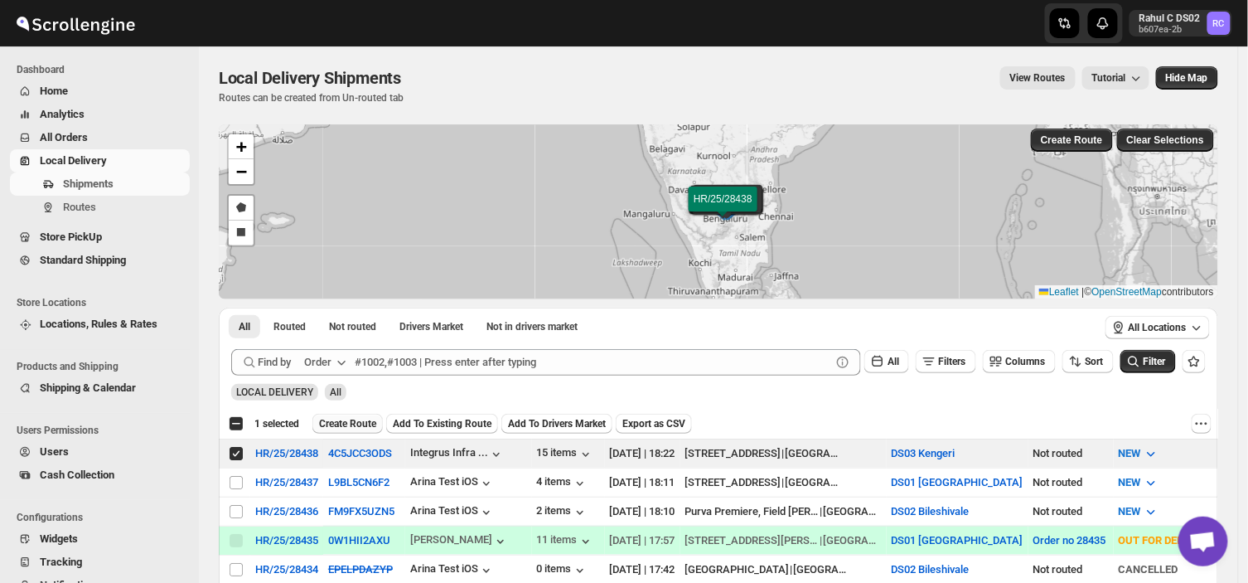
click at [341, 417] on span "Create Route" at bounding box center [347, 423] width 57 height 13
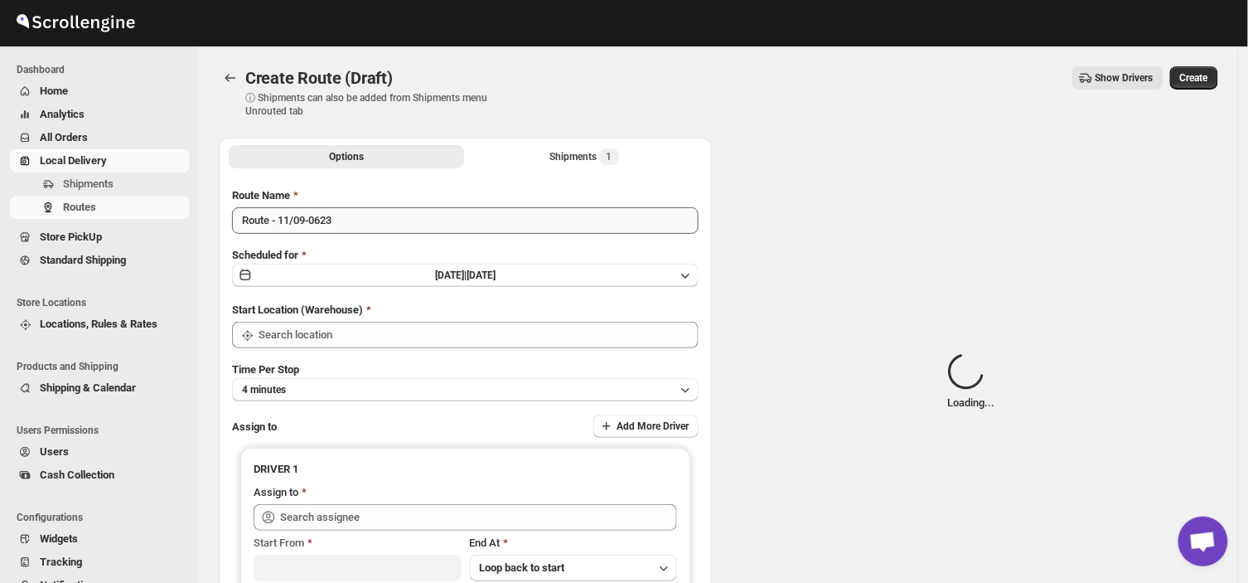
type input "DS03 Kengeri"
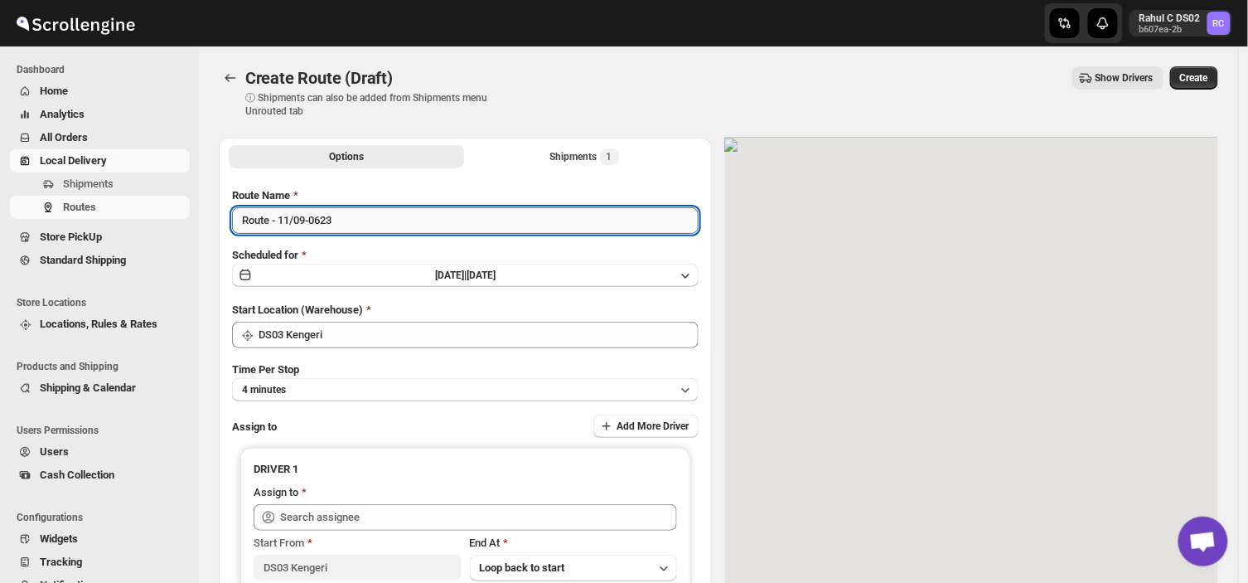
click at [343, 211] on input "Route - 11/09-0623" at bounding box center [465, 220] width 467 height 27
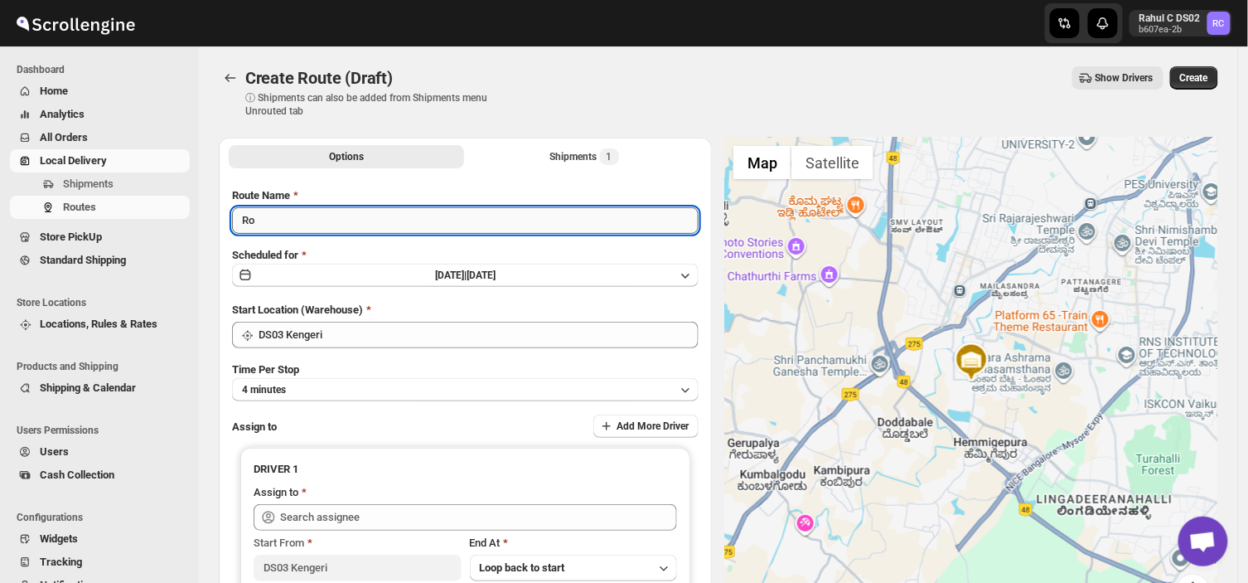
type input "R"
type input "Order no 28438"
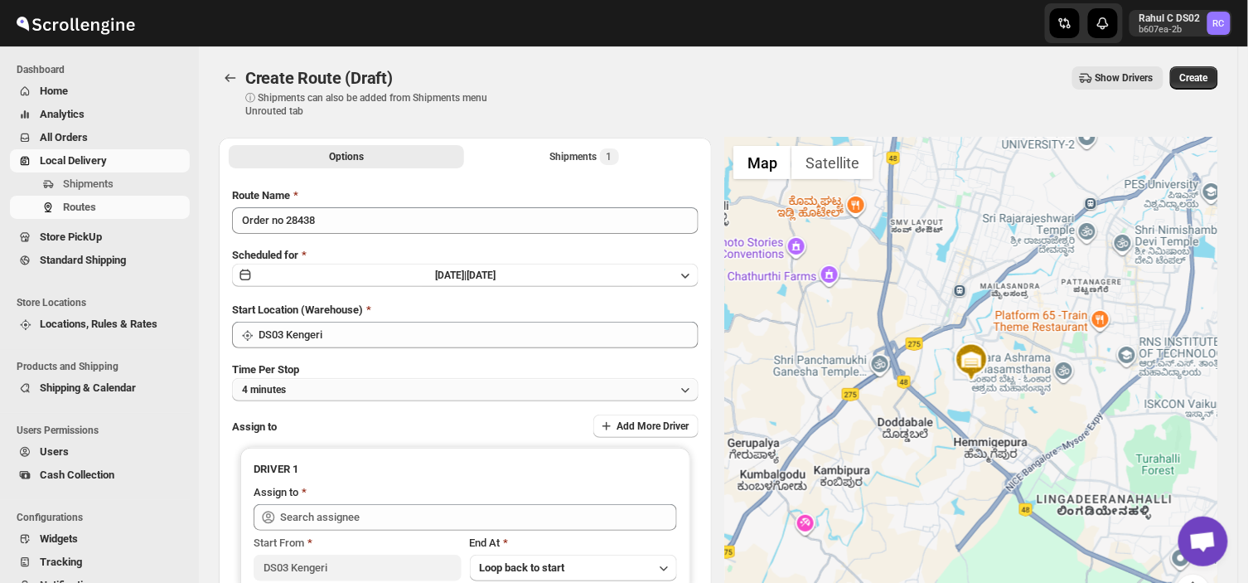
click at [366, 385] on button "4 minutes" at bounding box center [465, 389] width 467 height 23
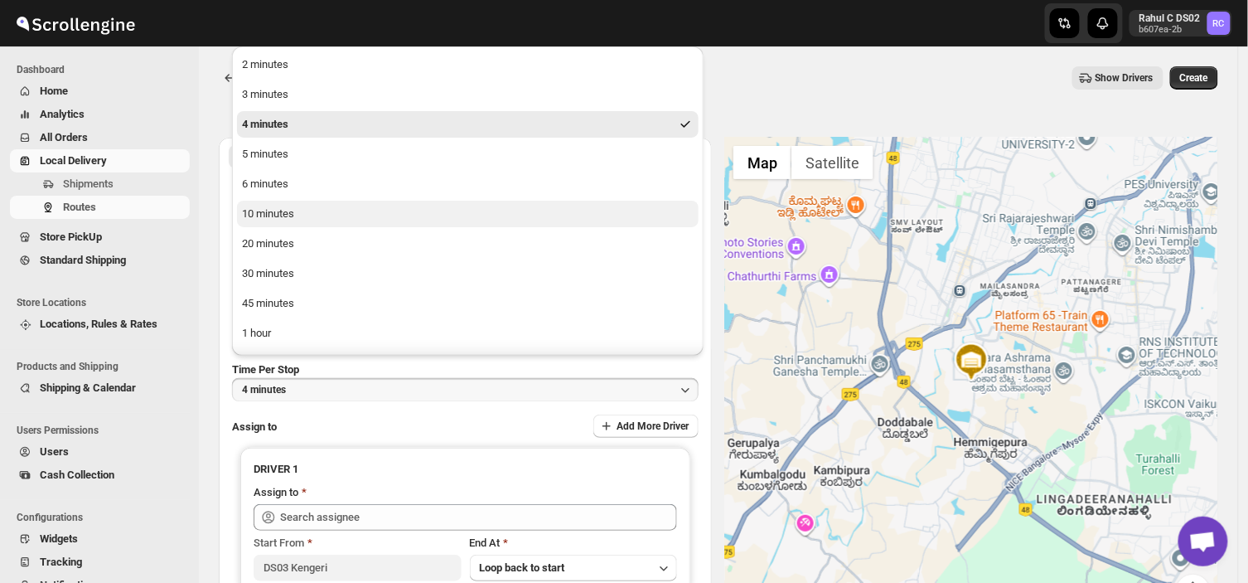
click at [279, 211] on div "10 minutes" at bounding box center [268, 214] width 52 height 17
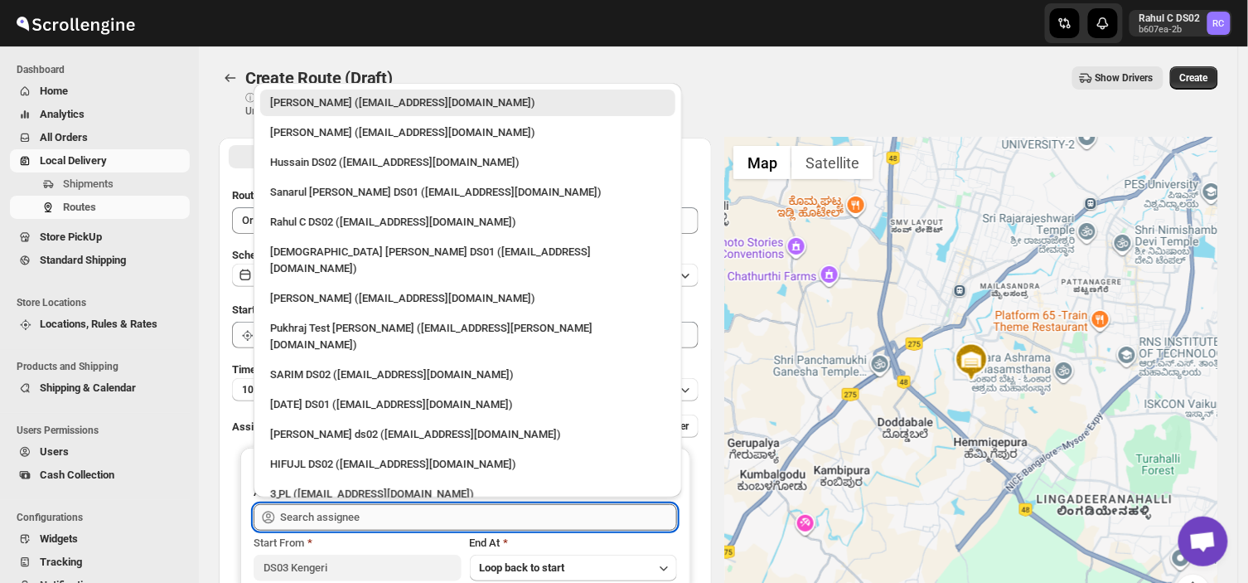
click at [371, 519] on input "text" at bounding box center [478, 517] width 397 height 27
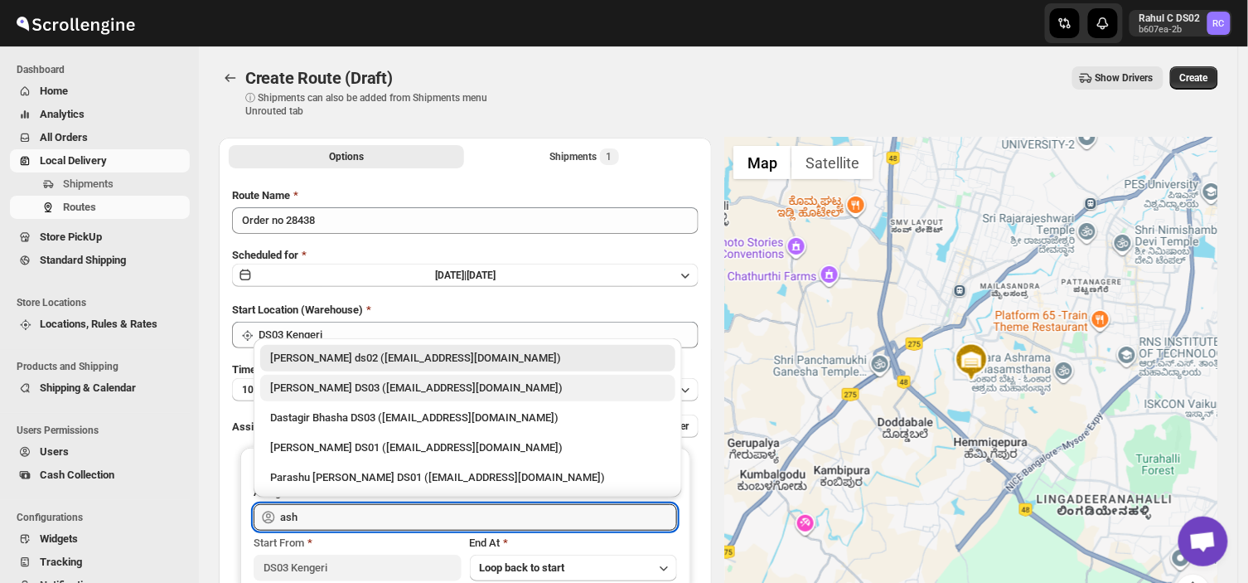
click at [307, 385] on div "[PERSON_NAME] DS03 ([EMAIL_ADDRESS][DOMAIN_NAME])" at bounding box center [467, 388] width 395 height 17
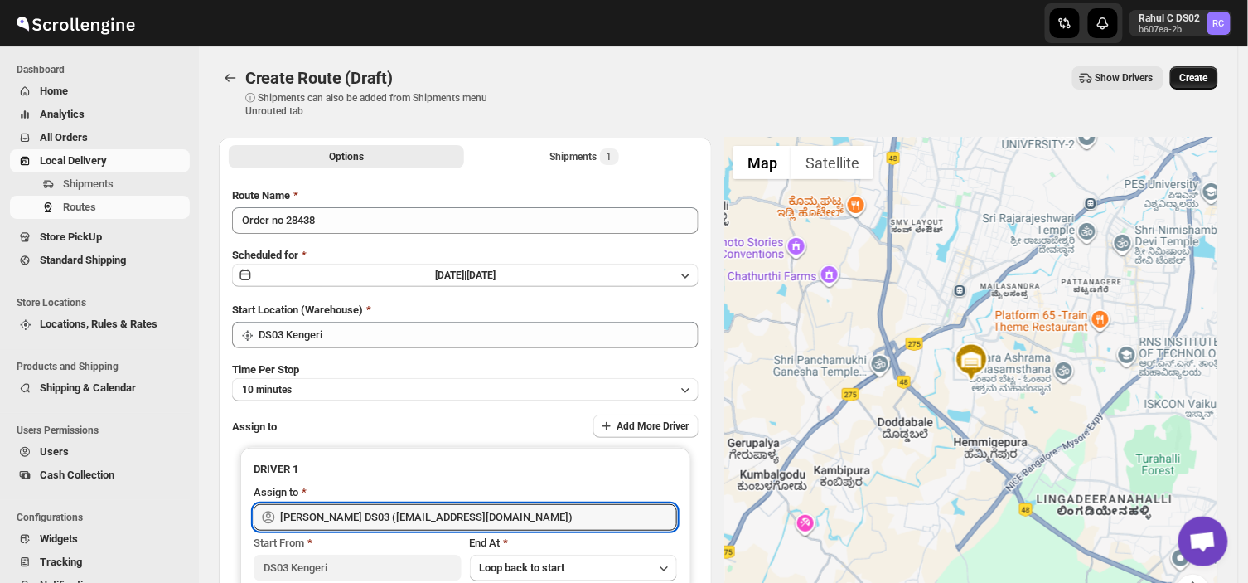
type input "[PERSON_NAME] DS03 ([EMAIL_ADDRESS][DOMAIN_NAME])"
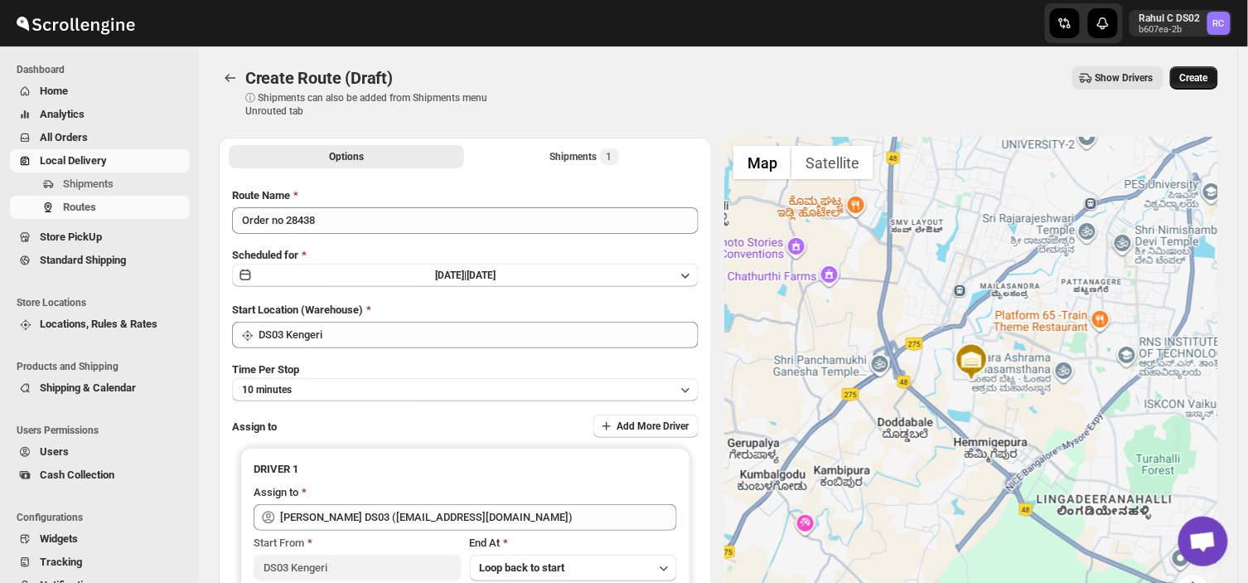
click at [1208, 73] on span "Create" at bounding box center [1194, 77] width 28 height 13
